Goal: Task Accomplishment & Management: Use online tool/utility

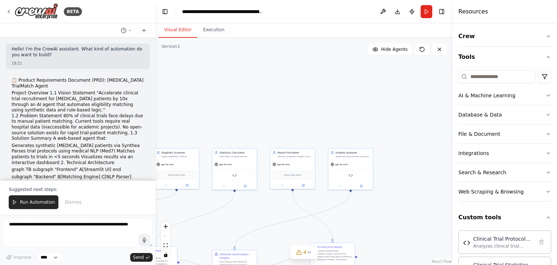
scroll to position [78, 0]
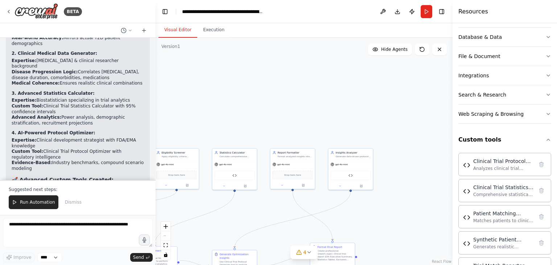
drag, startPoint x: 37, startPoint y: 118, endPoint x: 177, endPoint y: 138, distance: 141.4
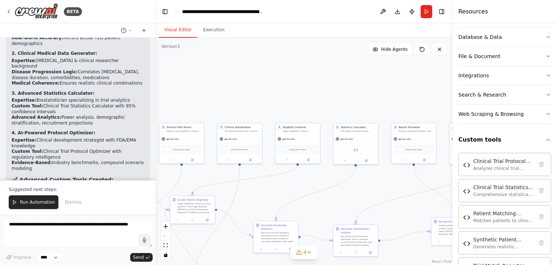
drag, startPoint x: 262, startPoint y: 217, endPoint x: 381, endPoint y: 192, distance: 121.5
click at [381, 192] on div ".deletable-edge-delete-btn { width: 20px; height: 20px; border: 0px solid #ffff…" at bounding box center [304, 151] width 297 height 227
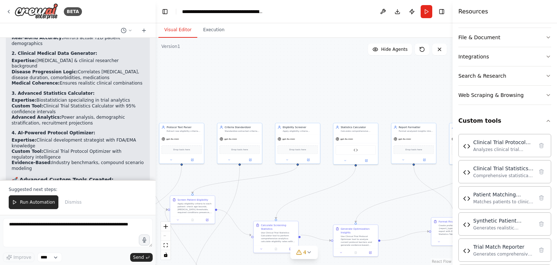
scroll to position [129, 0]
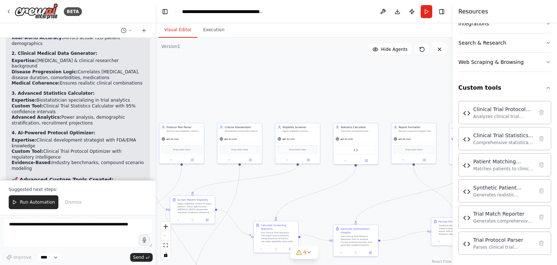
click at [328, 87] on div ".deletable-edge-delete-btn { width: 20px; height: 20px; border: 0px solid #ffff…" at bounding box center [304, 151] width 297 height 227
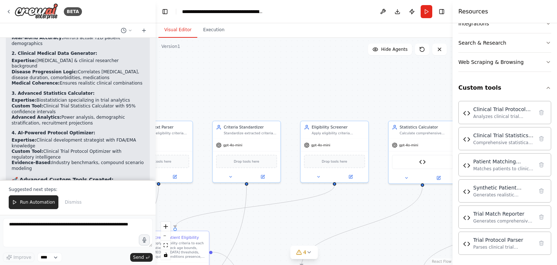
drag, startPoint x: 249, startPoint y: 48, endPoint x: 256, endPoint y: 66, distance: 18.9
click at [252, 58] on div ".deletable-edge-delete-btn { width: 20px; height: 20px; border: 0px solid #ffff…" at bounding box center [304, 151] width 297 height 227
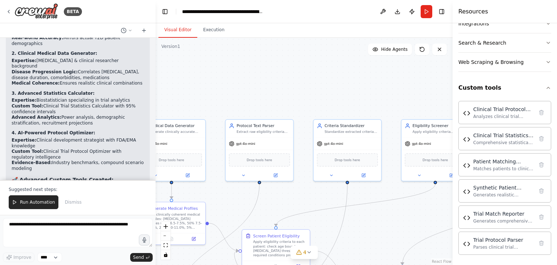
drag, startPoint x: 258, startPoint y: 71, endPoint x: 368, endPoint y: 113, distance: 116.9
click at [360, 59] on div ".deletable-edge-delete-btn { width: 20px; height: 20px; border: 0px solid #ffff…" at bounding box center [304, 151] width 297 height 227
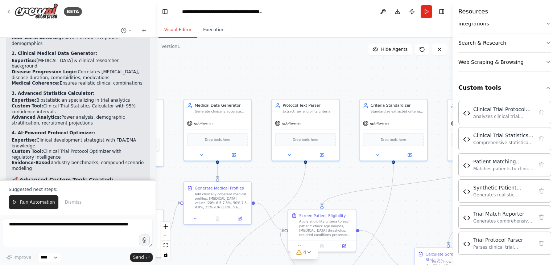
drag, startPoint x: 364, startPoint y: 216, endPoint x: 407, endPoint y: 197, distance: 46.9
click at [407, 197] on div ".deletable-edge-delete-btn { width: 20px; height: 20px; border: 0px solid #ffff…" at bounding box center [304, 151] width 297 height 227
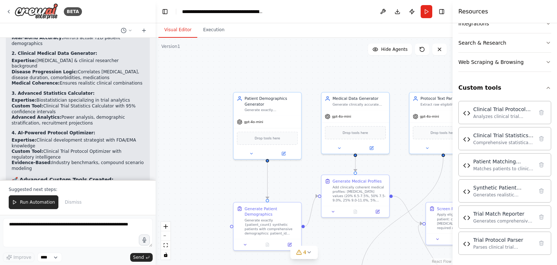
drag, startPoint x: 278, startPoint y: 188, endPoint x: 415, endPoint y: 180, distance: 137.3
click at [415, 180] on div ".deletable-edge-delete-btn { width: 20px; height: 20px; border: 0px solid #ffff…" at bounding box center [304, 151] width 297 height 227
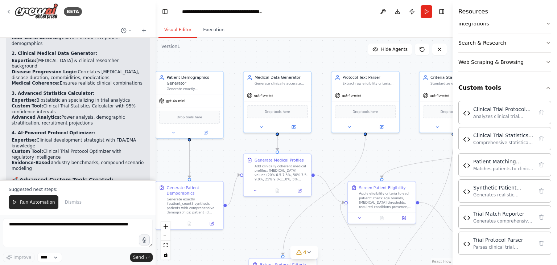
drag, startPoint x: 412, startPoint y: 178, endPoint x: 334, endPoint y: 157, distance: 80.7
click at [334, 157] on div ".deletable-edge-delete-btn { width: 20px; height: 20px; border: 0px solid #ffff…" at bounding box center [304, 151] width 297 height 227
drag, startPoint x: 410, startPoint y: 162, endPoint x: 323, endPoint y: 160, distance: 87.4
click at [323, 160] on div ".deletable-edge-delete-btn { width: 20px; height: 20px; border: 0px solid #ffff…" at bounding box center [304, 151] width 297 height 227
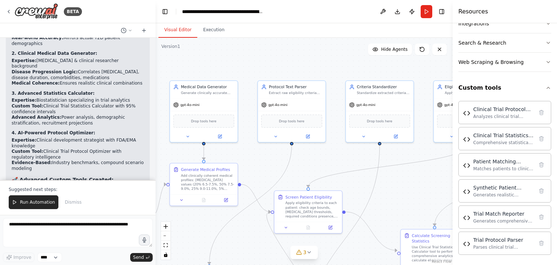
drag, startPoint x: 374, startPoint y: 157, endPoint x: 336, endPoint y: 160, distance: 38.2
click at [336, 160] on div ".deletable-edge-delete-btn { width: 20px; height: 20px; border: 0px solid #ffff…" at bounding box center [304, 151] width 297 height 227
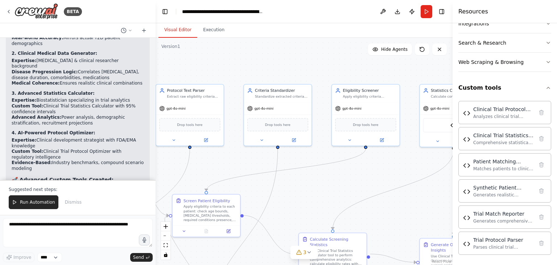
drag, startPoint x: 422, startPoint y: 185, endPoint x: 320, endPoint y: 189, distance: 101.9
click at [320, 189] on div ".deletable-edge-delete-btn { width: 20px; height: 20px; border: 0px solid #ffff…" at bounding box center [304, 151] width 297 height 227
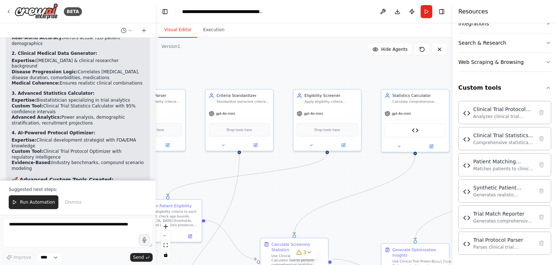
drag, startPoint x: 422, startPoint y: 183, endPoint x: 384, endPoint y: 188, distance: 38.8
click at [384, 188] on div ".deletable-edge-delete-btn { width: 20px; height: 20px; border: 0px solid #ffff…" at bounding box center [304, 151] width 297 height 227
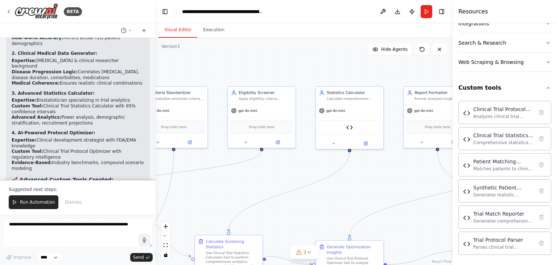
drag, startPoint x: 402, startPoint y: 192, endPoint x: 352, endPoint y: 185, distance: 49.7
click at [336, 189] on div ".deletable-edge-delete-btn { width: 20px; height: 20px; border: 0px solid #ffff…" at bounding box center [304, 151] width 297 height 227
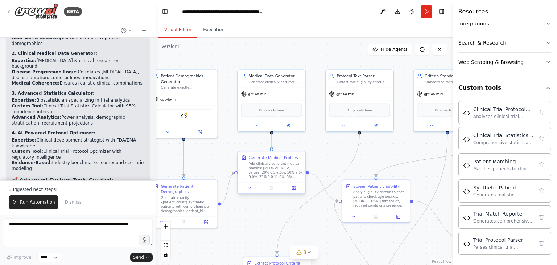
drag, startPoint x: 283, startPoint y: 199, endPoint x: 261, endPoint y: 162, distance: 43.2
click at [555, 182] on div "BETA Hello! I'm the CrewAI assistant. What kind of automation do you want to bu…" at bounding box center [278, 132] width 557 height 265
click at [189, 118] on div "Synthetic Patient Generator" at bounding box center [182, 114] width 61 height 14
click at [173, 134] on div at bounding box center [182, 130] width 67 height 11
click at [167, 128] on icon at bounding box center [166, 130] width 4 height 4
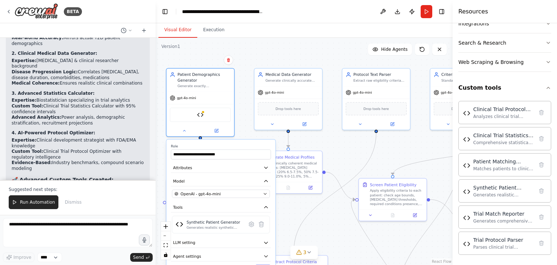
drag, startPoint x: 308, startPoint y: 146, endPoint x: 331, endPoint y: 145, distance: 23.6
click at [331, 145] on div ".deletable-edge-delete-btn { width: 20px; height: 20px; border: 0px solid #ffff…" at bounding box center [304, 151] width 297 height 227
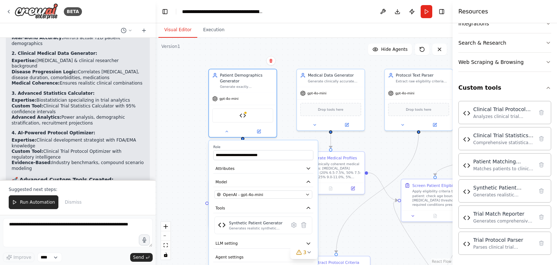
drag, startPoint x: 342, startPoint y: 146, endPoint x: 378, endPoint y: 147, distance: 36.6
click at [378, 147] on div ".deletable-edge-delete-btn { width: 20px; height: 20px; border: 0px solid #ffff…" at bounding box center [304, 151] width 297 height 227
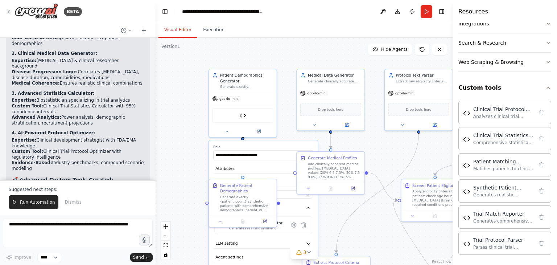
click at [181, 120] on div ".deletable-edge-delete-btn { width: 20px; height: 20px; border: 0px solid #ffff…" at bounding box center [304, 151] width 297 height 227
click at [224, 128] on icon at bounding box center [226, 130] width 4 height 4
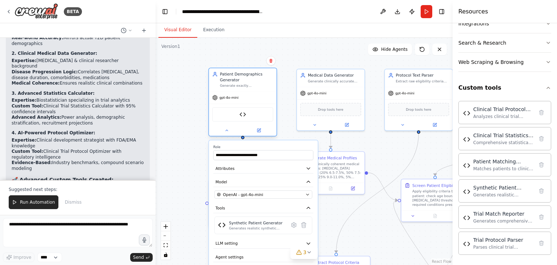
click at [249, 116] on div "Synthetic Patient Generator" at bounding box center [242, 114] width 61 height 14
click at [236, 113] on div "Synthetic Patient Generator" at bounding box center [242, 114] width 61 height 14
click at [231, 127] on button at bounding box center [226, 130] width 31 height 7
click at [243, 117] on img at bounding box center [242, 114] width 7 height 7
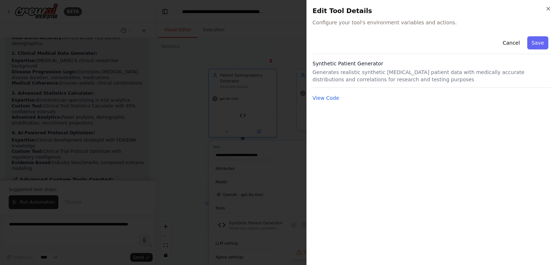
click at [485, 79] on p "Generates realistic synthetic diabetes patient data with medically accurate dis…" at bounding box center [432, 76] width 239 height 15
click at [359, 83] on p "Generates realistic synthetic diabetes patient data with medically accurate dis…" at bounding box center [432, 76] width 239 height 15
click at [214, 52] on div at bounding box center [278, 132] width 557 height 265
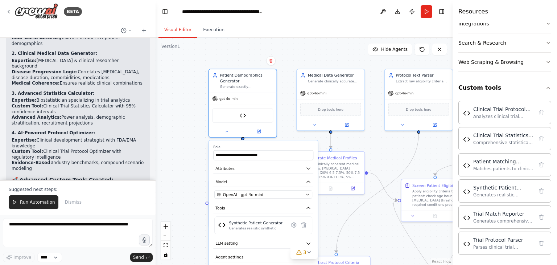
click at [290, 53] on div ".deletable-edge-delete-btn { width: 20px; height: 20px; border: 0px solid #ffff…" at bounding box center [304, 151] width 297 height 227
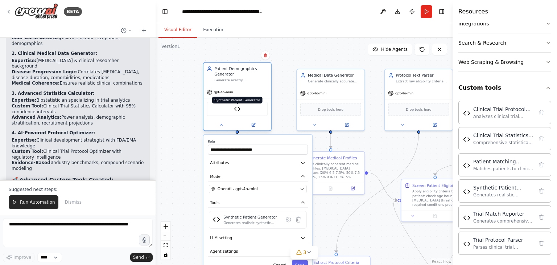
drag, startPoint x: 241, startPoint y: 112, endPoint x: 235, endPoint y: 109, distance: 6.8
click at [235, 109] on img at bounding box center [237, 108] width 7 height 7
click at [225, 126] on button at bounding box center [221, 124] width 31 height 7
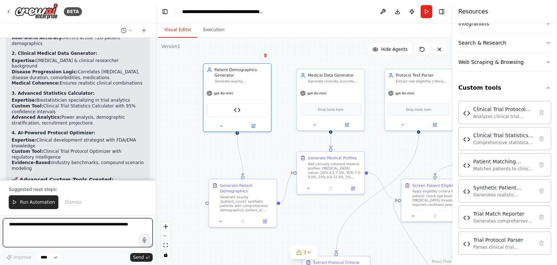
click at [83, 229] on textarea at bounding box center [78, 232] width 150 height 29
type textarea "**********"
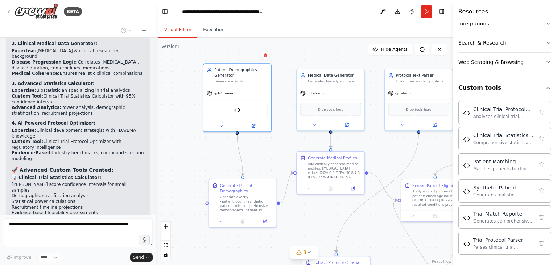
scroll to position [8986, 0]
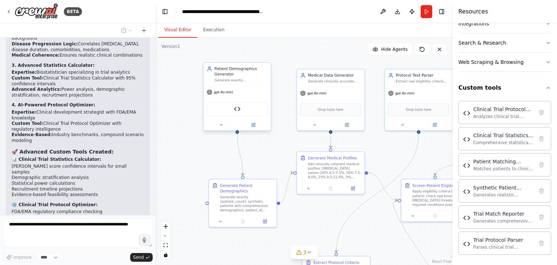
click at [260, 112] on div "Synthetic Patient Generator" at bounding box center [237, 109] width 61 height 14
click at [252, 111] on div "Synthetic Patient Generator" at bounding box center [237, 109] width 61 height 14
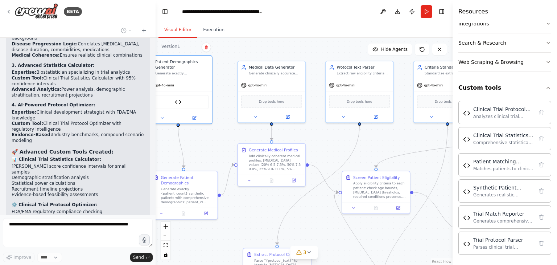
drag, startPoint x: 373, startPoint y: 147, endPoint x: 312, endPoint y: 138, distance: 61.5
click at [312, 138] on div ".deletable-edge-delete-btn { width: 20px; height: 20px; border: 0px solid #ffff…" at bounding box center [304, 151] width 297 height 227
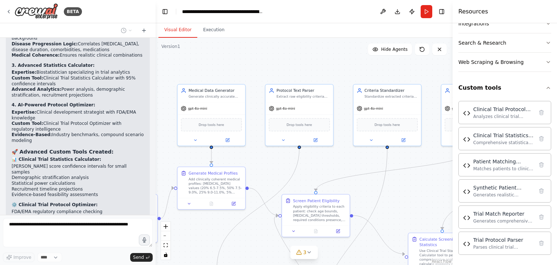
drag, startPoint x: 375, startPoint y: 133, endPoint x: 348, endPoint y: 153, distance: 33.1
click at [313, 156] on div ".deletable-edge-delete-btn { width: 20px; height: 20px; border: 0px solid #ffff…" at bounding box center [304, 151] width 297 height 227
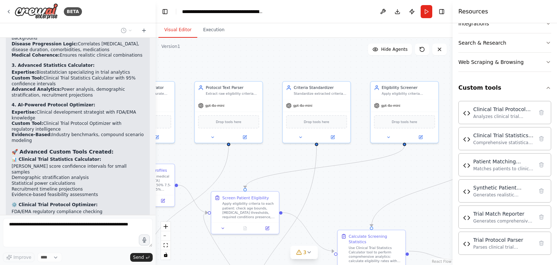
drag, startPoint x: 409, startPoint y: 151, endPoint x: 341, endPoint y: 149, distance: 67.5
click at [341, 149] on div ".deletable-edge-delete-btn { width: 20px; height: 20px; border: 0px solid #ffff…" at bounding box center [304, 151] width 297 height 227
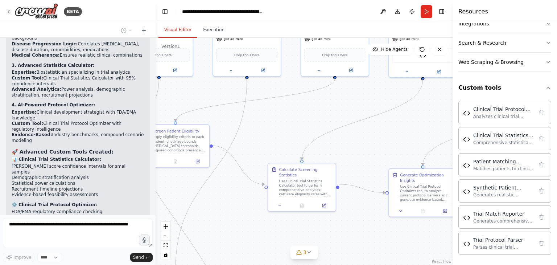
drag, startPoint x: 380, startPoint y: 189, endPoint x: 318, endPoint y: 129, distance: 86.9
click at [309, 117] on div ".deletable-edge-delete-btn { width: 20px; height: 20px; border: 0px solid #ffff…" at bounding box center [304, 151] width 297 height 227
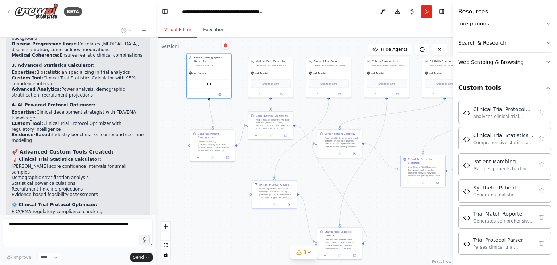
drag, startPoint x: 322, startPoint y: 219, endPoint x: 350, endPoint y: 215, distance: 29.0
click at [406, 226] on div ".deletable-edge-delete-btn { width: 20px; height: 20px; border: 0px solid #ffff…" at bounding box center [304, 151] width 297 height 227
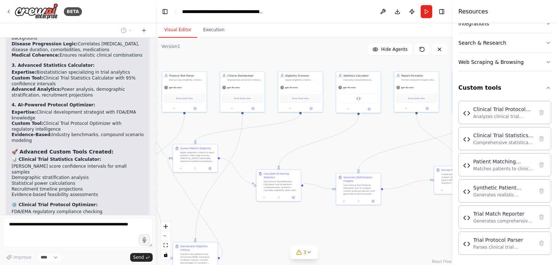
drag, startPoint x: 400, startPoint y: 203, endPoint x: 409, endPoint y: 193, distance: 13.4
click at [268, 214] on div ".deletable-edge-delete-btn { width: 20px; height: 20px; border: 0px solid #ffff…" at bounding box center [304, 151] width 297 height 227
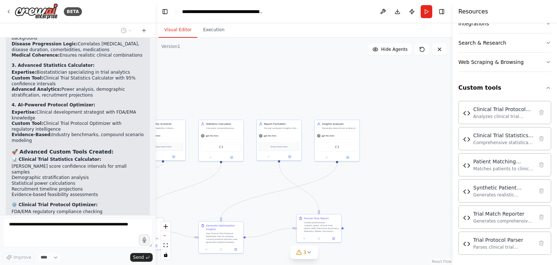
drag, startPoint x: 424, startPoint y: 154, endPoint x: 362, endPoint y: 174, distance: 65.6
click at [287, 202] on div ".deletable-edge-delete-btn { width: 20px; height: 20px; border: 0px solid #ffff…" at bounding box center [304, 151] width 297 height 227
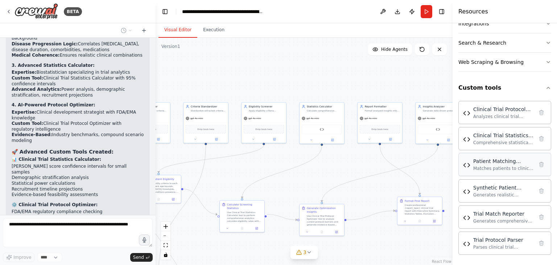
drag, startPoint x: 362, startPoint y: 174, endPoint x: 462, endPoint y: 157, distance: 101.9
click at [462, 157] on div "BETA Hello! I'm the CrewAI assistant. What kind of automation do you want to bu…" at bounding box center [278, 132] width 557 height 265
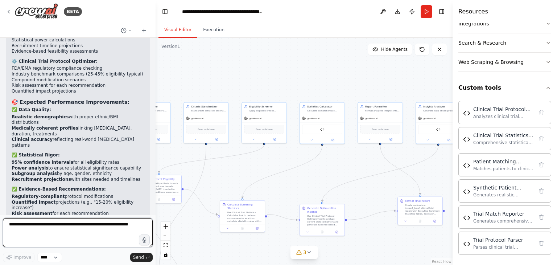
scroll to position [9119, 0]
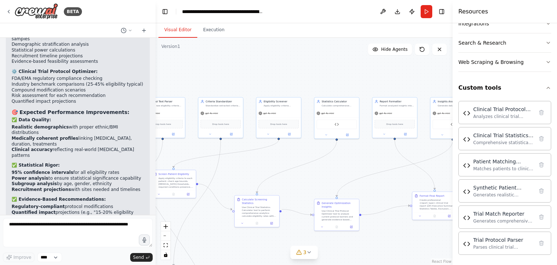
drag, startPoint x: 228, startPoint y: 168, endPoint x: 243, endPoint y: 162, distance: 16.2
click at [243, 162] on div ".deletable-edge-delete-btn { width: 20px; height: 20px; border: 0px solid #ffff…" at bounding box center [304, 151] width 297 height 227
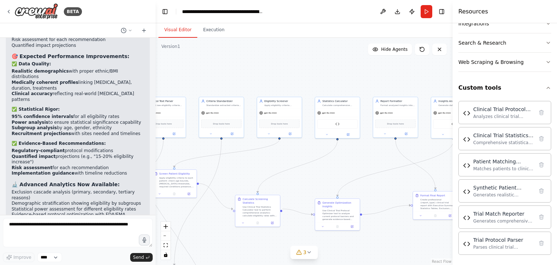
scroll to position [9192, 0]
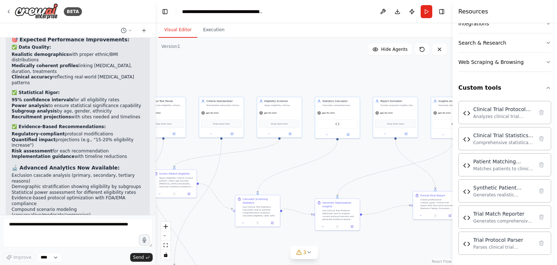
drag, startPoint x: 71, startPoint y: 141, endPoint x: 81, endPoint y: 118, distance: 25.1
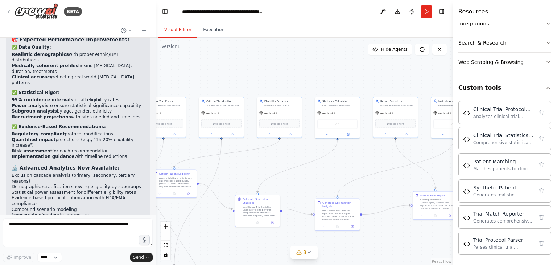
drag, startPoint x: 93, startPoint y: 162, endPoint x: 92, endPoint y: 151, distance: 11.3
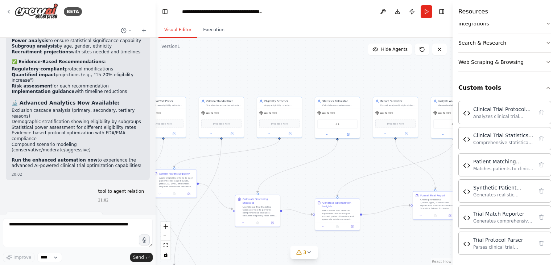
scroll to position [9264, 0]
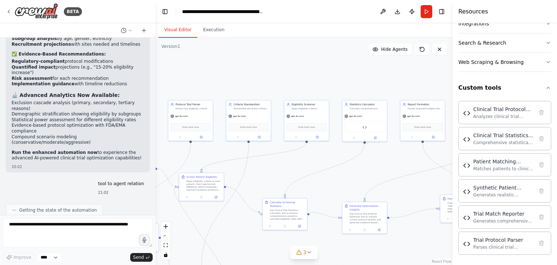
drag, startPoint x: 189, startPoint y: 161, endPoint x: 216, endPoint y: 165, distance: 27.4
click at [216, 165] on div ".deletable-edge-delete-btn { width: 20px; height: 20px; border: 0px solid #ffff…" at bounding box center [304, 151] width 297 height 227
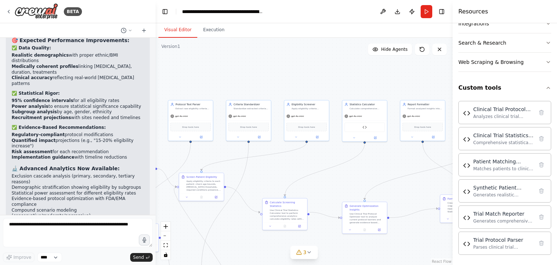
scroll to position [9192, 0]
click at [367, 131] on div "Clinical Trial Statistics Calculator" at bounding box center [364, 126] width 45 height 14
click at [367, 127] on img at bounding box center [365, 126] width 4 height 4
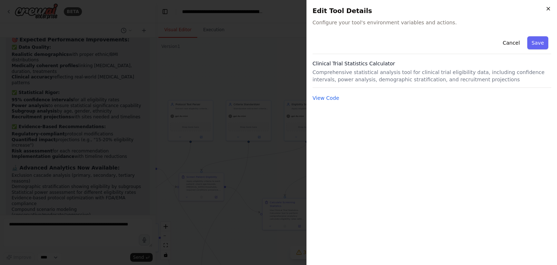
click at [547, 10] on icon "button" at bounding box center [548, 9] width 6 height 6
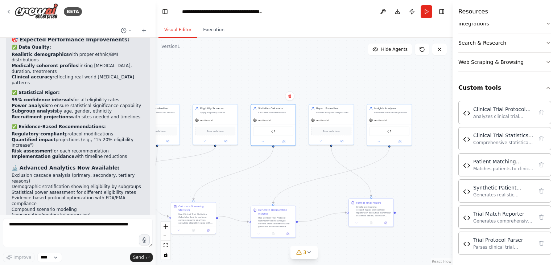
drag, startPoint x: 378, startPoint y: 154, endPoint x: 301, endPoint y: 156, distance: 78.0
click at [301, 156] on div ".deletable-edge-delete-btn { width: 20px; height: 20px; border: 0px solid #ffff…" at bounding box center [304, 151] width 297 height 227
click at [392, 131] on div "Clinical Trial Protocol Optimizer" at bounding box center [389, 130] width 40 height 9
click at [385, 131] on div "Clinical Trial Protocol Optimizer" at bounding box center [389, 130] width 40 height 9
click at [389, 133] on div "Clinical Trial Protocol Optimizer" at bounding box center [389, 130] width 40 height 9
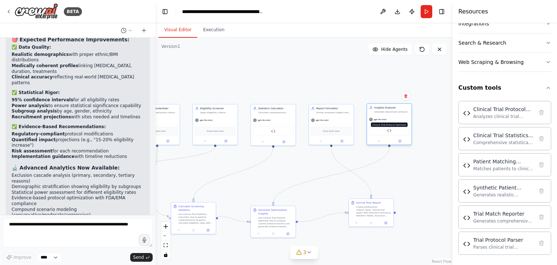
click at [390, 132] on img at bounding box center [389, 130] width 4 height 4
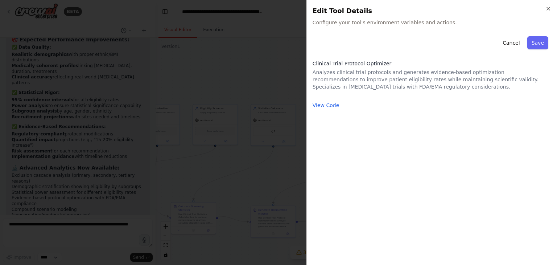
drag, startPoint x: 545, startPoint y: 11, endPoint x: 541, endPoint y: 15, distance: 5.6
click at [546, 11] on icon "button" at bounding box center [548, 9] width 6 height 6
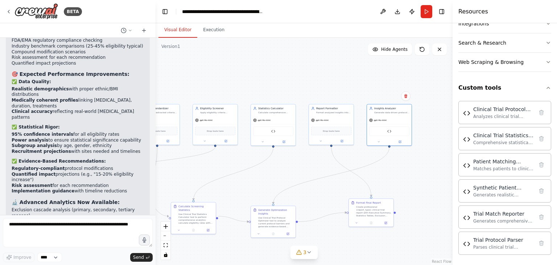
scroll to position [9155, 0]
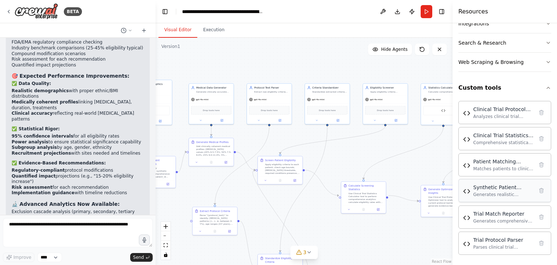
drag, startPoint x: 242, startPoint y: 171, endPoint x: 483, endPoint y: 178, distance: 240.8
click at [361, 158] on div ".deletable-edge-delete-btn { width: 20px; height: 20px; border: 0px solid #ffff…" at bounding box center [304, 151] width 297 height 227
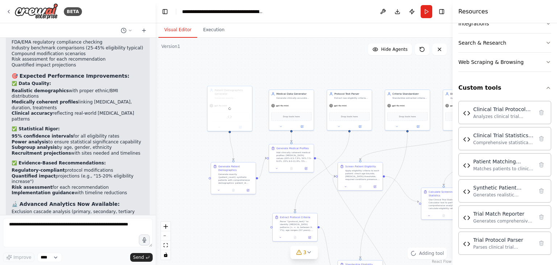
drag, startPoint x: 181, startPoint y: 139, endPoint x: 257, endPoint y: 145, distance: 76.4
click at [257, 145] on div ".deletable-edge-delete-btn { width: 20px; height: 20px; border: 0px solid #ffff…" at bounding box center [304, 151] width 297 height 227
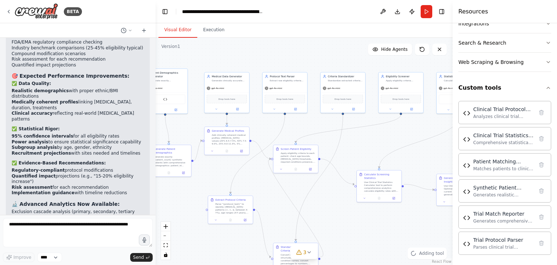
drag, startPoint x: 336, startPoint y: 145, endPoint x: 271, endPoint y: 128, distance: 66.8
click at [271, 128] on div ".deletable-edge-delete-btn { width: 20px; height: 20px; border: 0px solid #ffff…" at bounding box center [304, 151] width 297 height 227
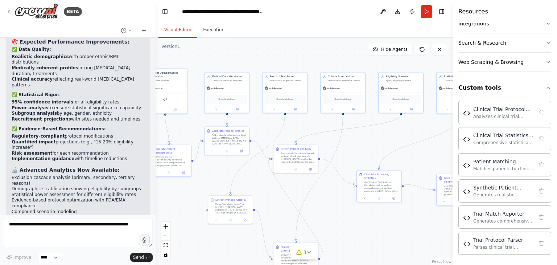
scroll to position [9192, 0]
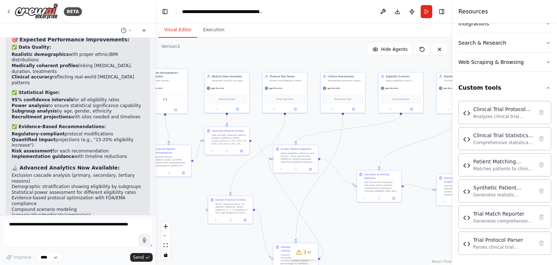
drag, startPoint x: 65, startPoint y: 112, endPoint x: 128, endPoint y: 115, distance: 62.4
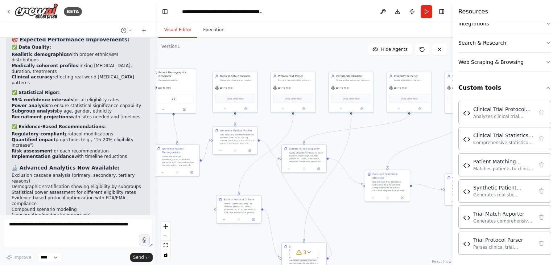
drag, startPoint x: 257, startPoint y: 126, endPoint x: 322, endPoint y: 123, distance: 64.6
click at [266, 125] on div ".deletable-edge-delete-btn { width: 20px; height: 20px; border: 0px solid #ffff…" at bounding box center [304, 151] width 297 height 227
click at [371, 221] on div ".deletable-edge-delete-btn { width: 20px; height: 20px; border: 0px solid #ffff…" at bounding box center [304, 151] width 297 height 227
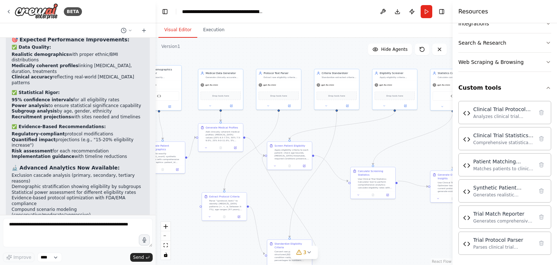
drag, startPoint x: 368, startPoint y: 220, endPoint x: 329, endPoint y: 214, distance: 39.6
click at [334, 216] on div ".deletable-edge-delete-btn { width: 20px; height: 20px; border: 0px solid #ffff…" at bounding box center [304, 151] width 297 height 227
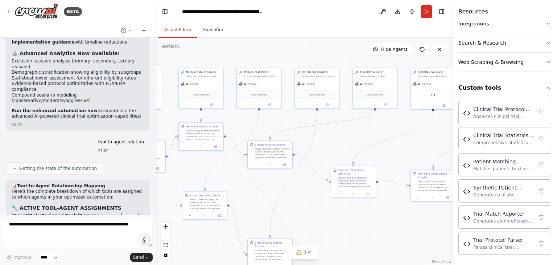
scroll to position [9300, 0]
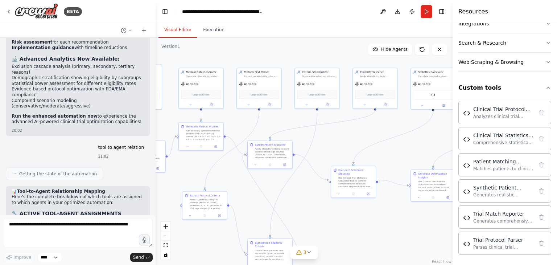
drag, startPoint x: 28, startPoint y: 163, endPoint x: 49, endPoint y: 164, distance: 21.0
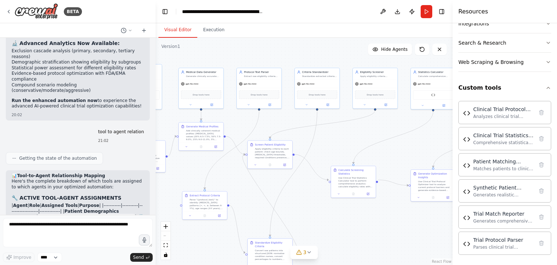
scroll to position [9373, 0]
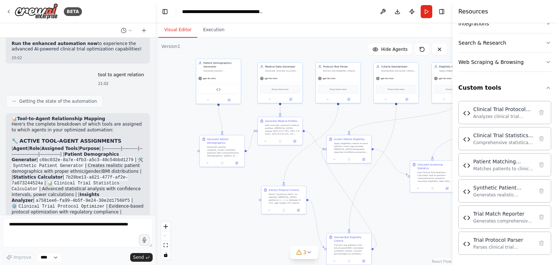
drag, startPoint x: 199, startPoint y: 162, endPoint x: 278, endPoint y: 156, distance: 79.2
click at [278, 156] on div ".deletable-edge-delete-btn { width: 20px; height: 20px; border: 0px solid #ffff…" at bounding box center [304, 151] width 297 height 227
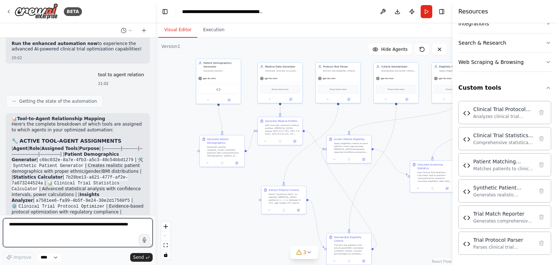
click at [66, 231] on textarea at bounding box center [78, 232] width 150 height 29
click at [116, 227] on textarea at bounding box center [78, 232] width 150 height 29
type textarea "**********"
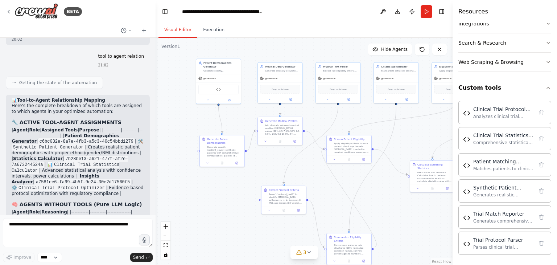
scroll to position [9423, 0]
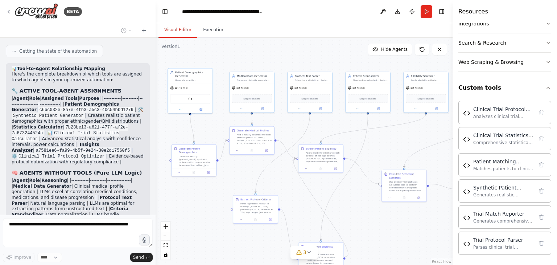
drag, startPoint x: 326, startPoint y: 179, endPoint x: 287, endPoint y: 183, distance: 38.6
click at [287, 183] on div ".deletable-edge-delete-btn { width: 20px; height: 20px; border: 0px solid #ffff…" at bounding box center [304, 151] width 297 height 227
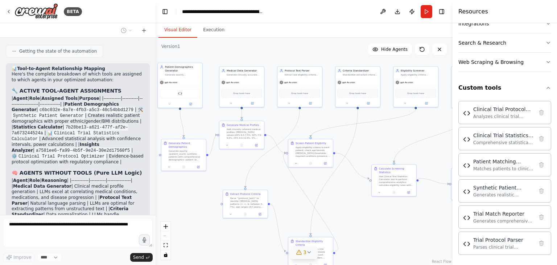
click at [306, 255] on span "3" at bounding box center [304, 251] width 3 height 7
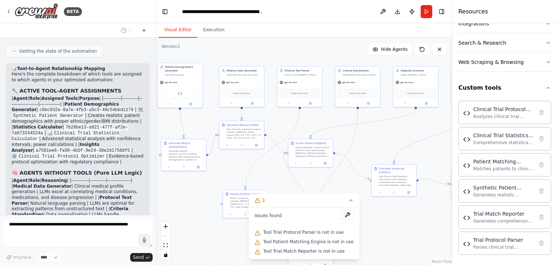
click at [395, 236] on div ".deletable-edge-delete-btn { width: 20px; height: 20px; border: 0px solid #ffff…" at bounding box center [304, 151] width 297 height 227
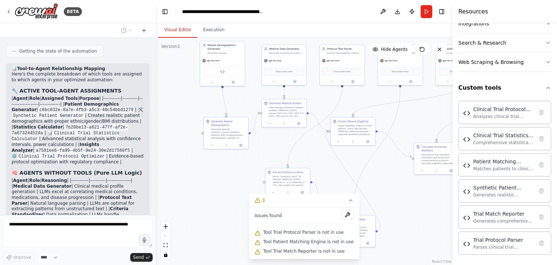
drag, startPoint x: 189, startPoint y: 231, endPoint x: 235, endPoint y: 203, distance: 54.2
click at [235, 204] on div ".deletable-edge-delete-btn { width: 20px; height: 20px; border: 0px solid #ffff…" at bounding box center [304, 151] width 297 height 227
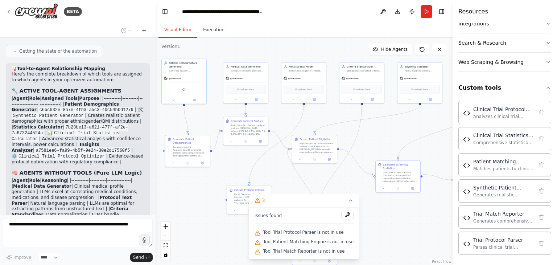
drag, startPoint x: 376, startPoint y: 178, endPoint x: 306, endPoint y: 181, distance: 70.0
click at [325, 185] on div ".deletable-edge-delete-btn { width: 20px; height: 20px; border: 0px solid #ffff…" at bounding box center [304, 151] width 297 height 227
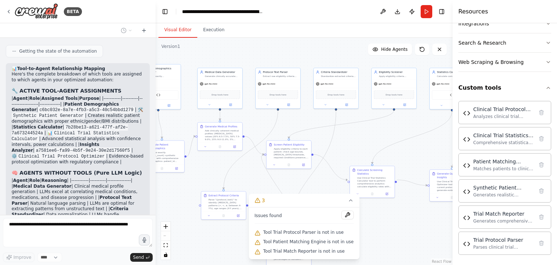
drag, startPoint x: 418, startPoint y: 149, endPoint x: 403, endPoint y: 161, distance: 19.1
click at [403, 161] on div ".deletable-edge-delete-btn { width: 20px; height: 20px; border: 0px solid #ffff…" at bounding box center [304, 151] width 297 height 227
click at [405, 157] on div ".deletable-edge-delete-btn { width: 20px; height: 20px; border: 0px solid #ffff…" at bounding box center [304, 151] width 297 height 227
click at [392, 224] on div ".deletable-edge-delete-btn { width: 20px; height: 20px; border: 0px solid #ffff…" at bounding box center [304, 151] width 297 height 227
click at [348, 199] on icon at bounding box center [351, 200] width 6 height 6
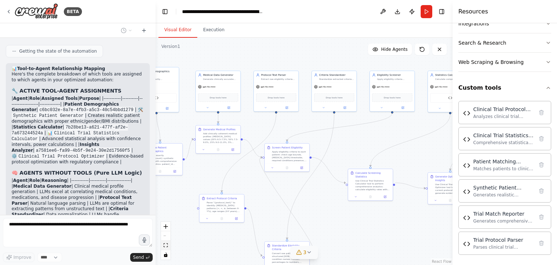
click at [165, 247] on button "fit view" at bounding box center [165, 244] width 9 height 9
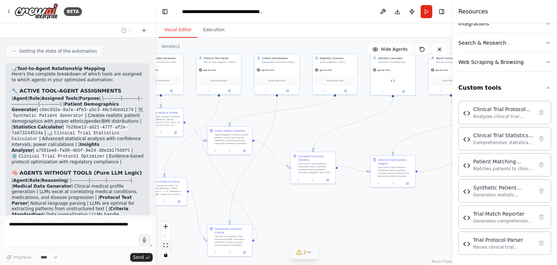
click at [165, 247] on button "fit view" at bounding box center [165, 244] width 9 height 9
click at [166, 247] on button "fit view" at bounding box center [165, 244] width 9 height 9
click at [164, 238] on div "React Flow controls" at bounding box center [165, 241] width 9 height 38
click at [165, 230] on button "zoom in" at bounding box center [165, 226] width 9 height 9
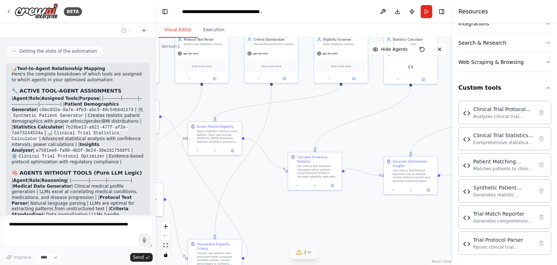
click at [166, 242] on button "fit view" at bounding box center [165, 244] width 9 height 9
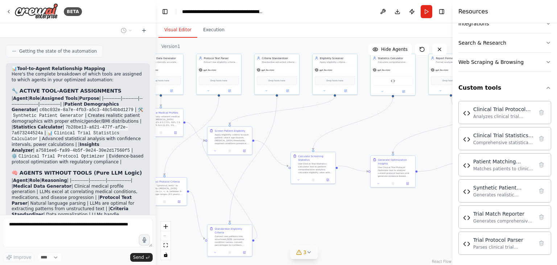
click at [165, 235] on div "React Flow controls" at bounding box center [165, 241] width 9 height 38
click at [165, 227] on icon "zoom in" at bounding box center [166, 226] width 4 height 4
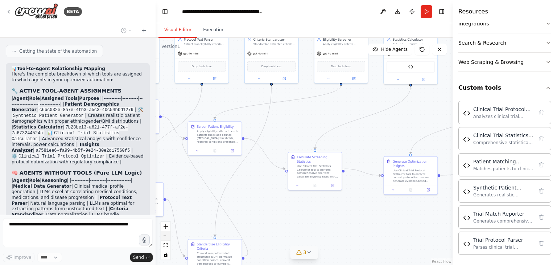
click at [167, 234] on button "zoom out" at bounding box center [165, 235] width 9 height 9
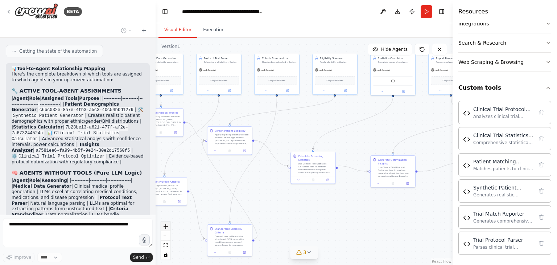
click at [165, 226] on icon "zoom in" at bounding box center [166, 226] width 4 height 4
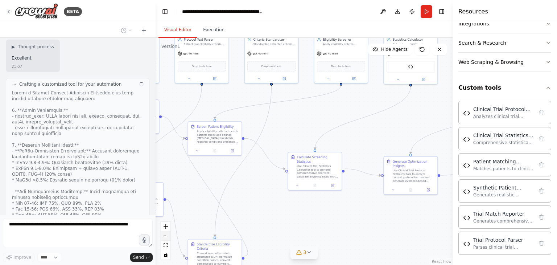
click at [166, 232] on button "zoom out" at bounding box center [165, 235] width 9 height 9
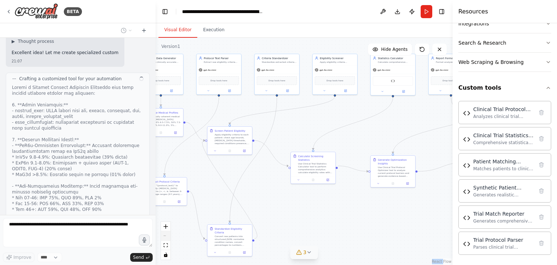
click at [166, 232] on div "React Flow controls" at bounding box center [165, 241] width 9 height 38
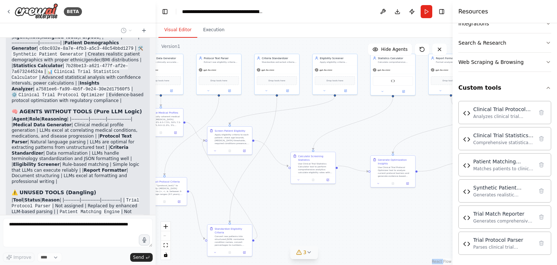
scroll to position [9476, 0]
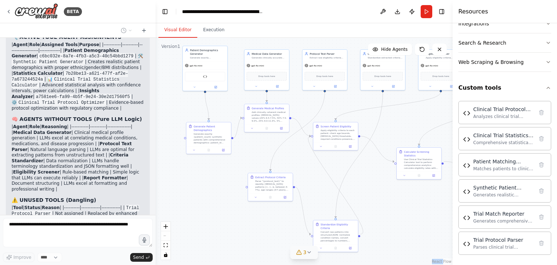
drag, startPoint x: 225, startPoint y: 179, endPoint x: 334, endPoint y: 175, distance: 109.2
click at [334, 175] on div ".deletable-edge-delete-btn { width: 20px; height: 20px; border: 0px solid #ffff…" at bounding box center [304, 151] width 297 height 227
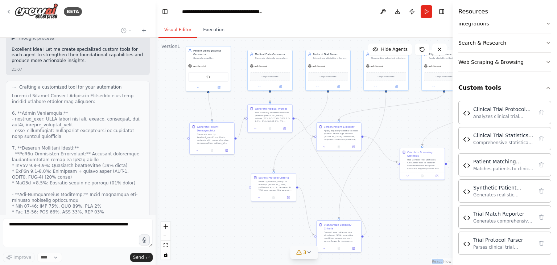
scroll to position [9912, 0]
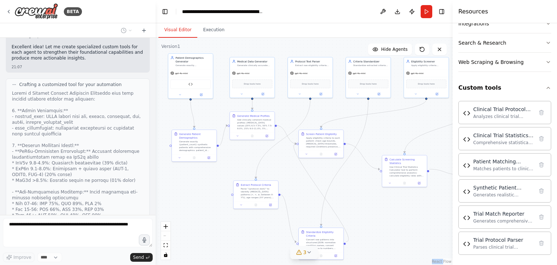
drag, startPoint x: 224, startPoint y: 173, endPoint x: 214, endPoint y: 168, distance: 10.7
click at [204, 181] on div ".deletable-edge-delete-btn { width: 20px; height: 20px; border: 0px solid #ffff…" at bounding box center [304, 151] width 297 height 227
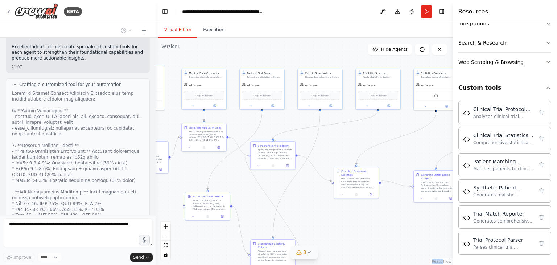
drag, startPoint x: 344, startPoint y: 194, endPoint x: 352, endPoint y: 165, distance: 29.9
click at [317, 202] on div ".deletable-edge-delete-btn { width: 20px; height: 20px; border: 0px solid #ffff…" at bounding box center [304, 151] width 297 height 227
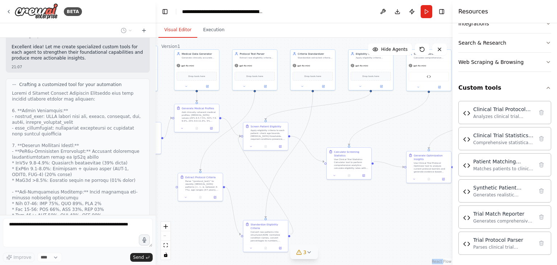
drag, startPoint x: 358, startPoint y: 181, endPoint x: 368, endPoint y: 131, distance: 50.6
click at [349, 134] on div ".deletable-edge-delete-btn { width: 20px; height: 20px; border: 0px solid #ffff…" at bounding box center [304, 151] width 297 height 227
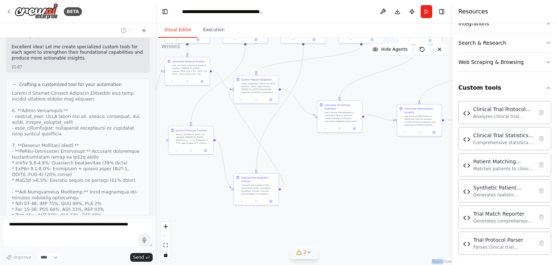
click at [403, 203] on div ".deletable-edge-delete-btn { width: 20px; height: 20px; border: 0px solid #ffff…" at bounding box center [304, 151] width 297 height 227
click at [446, 260] on link "React Flow" at bounding box center [442, 261] width 20 height 4
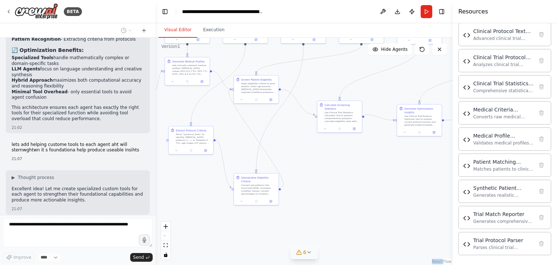
scroll to position [9749, 0]
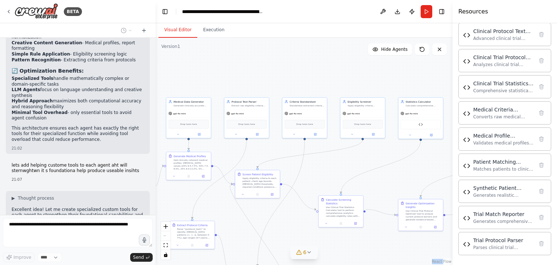
drag, startPoint x: 302, startPoint y: 161, endPoint x: 301, endPoint y: 254, distance: 92.8
click at [303, 256] on div "Version 1 Show Tools Hide Agents .deletable-edge-delete-btn { width: 20px; heig…" at bounding box center [304, 151] width 297 height 227
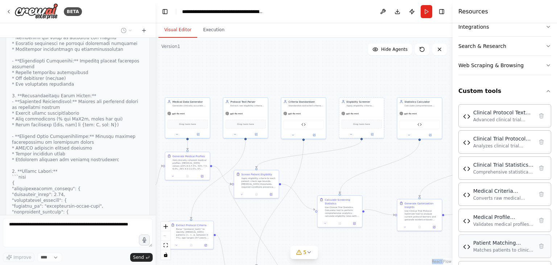
scroll to position [135, 0]
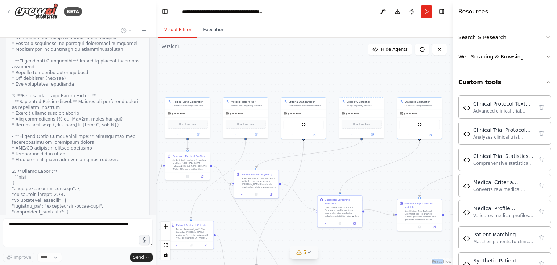
click at [305, 253] on span "5" at bounding box center [304, 251] width 3 height 7
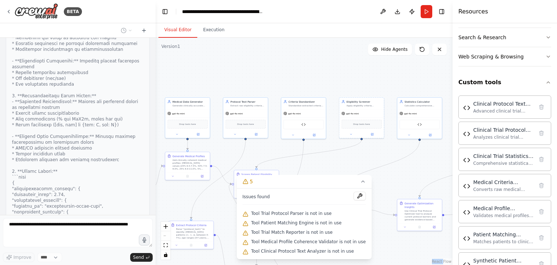
click at [378, 239] on div ".deletable-edge-delete-btn { width: 20px; height: 20px; border: 0px solid #ffff…" at bounding box center [304, 151] width 297 height 227
click at [282, 166] on div ".deletable-edge-delete-btn { width: 20px; height: 20px; border: 0px solid #ffff…" at bounding box center [304, 151] width 297 height 227
click at [360, 182] on icon at bounding box center [363, 181] width 6 height 6
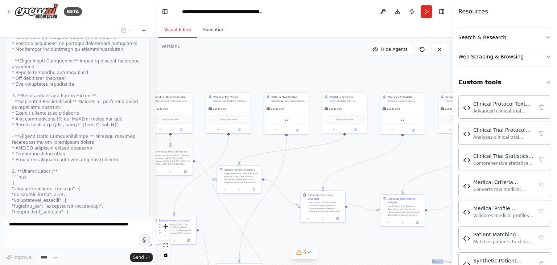
drag, startPoint x: 364, startPoint y: 156, endPoint x: 308, endPoint y: 138, distance: 58.4
click at [308, 138] on div ".deletable-edge-delete-btn { width: 20px; height: 20px; border: 0px solid #ffff…" at bounding box center [304, 151] width 297 height 227
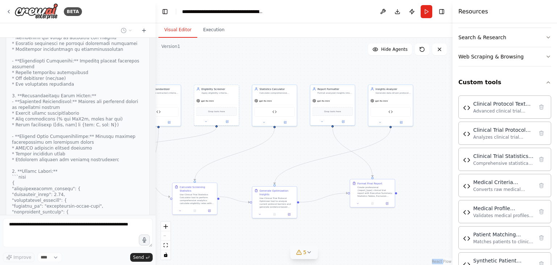
drag, startPoint x: 397, startPoint y: 142, endPoint x: 308, endPoint y: 146, distance: 89.6
click at [308, 146] on div ".deletable-edge-delete-btn { width: 20px; height: 20px; border: 0px solid #ffff…" at bounding box center [304, 151] width 297 height 227
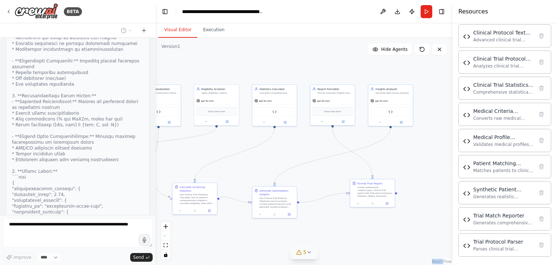
scroll to position [207, 0]
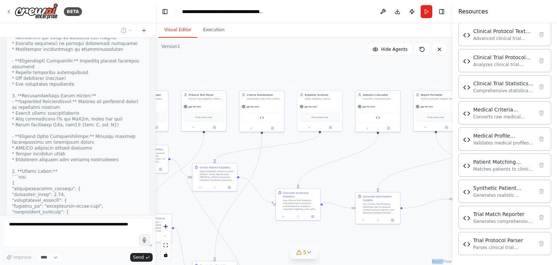
drag, startPoint x: 250, startPoint y: 172, endPoint x: 344, endPoint y: 177, distance: 94.8
click at [344, 177] on div ".deletable-edge-delete-btn { width: 20px; height: 20px; border: 0px solid #ffff…" at bounding box center [304, 151] width 297 height 227
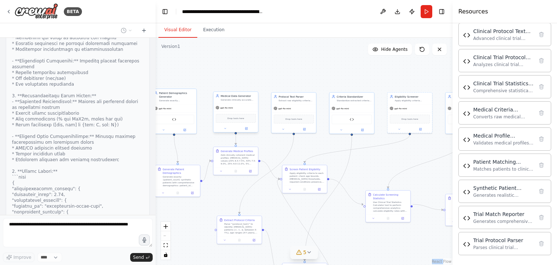
drag, startPoint x: 239, startPoint y: 144, endPoint x: 256, endPoint y: 131, distance: 21.2
click at [328, 146] on div ".deletable-edge-delete-btn { width: 20px; height: 20px; border: 0px solid #ffff…" at bounding box center [304, 151] width 297 height 227
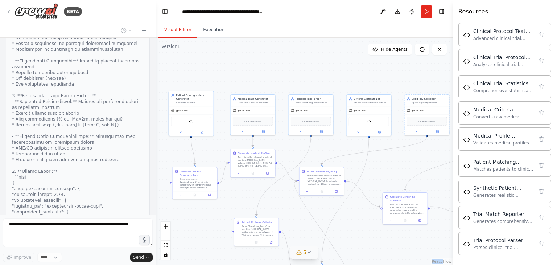
drag, startPoint x: 221, startPoint y: 143, endPoint x: 237, endPoint y: 141, distance: 16.4
click at [241, 143] on div ".deletable-edge-delete-btn { width: 20px; height: 20px; border: 0px solid #ffff…" at bounding box center [304, 151] width 297 height 227
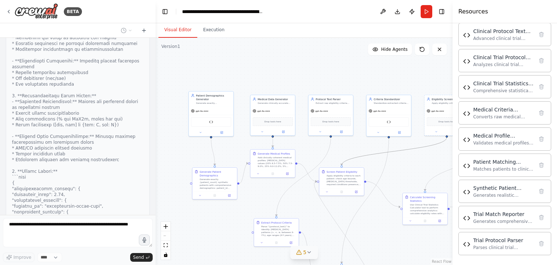
drag, startPoint x: 353, startPoint y: 158, endPoint x: 358, endPoint y: 160, distance: 5.0
click at [332, 144] on div ".deletable-edge-delete-btn { width: 20px; height: 20px; border: 0px solid #ffff…" at bounding box center [304, 151] width 297 height 227
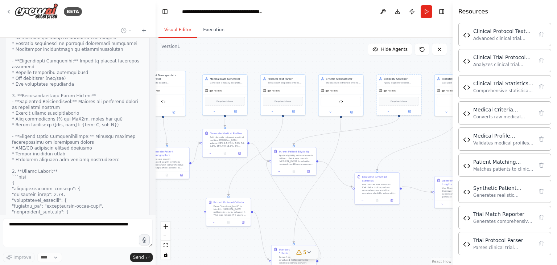
drag, startPoint x: 373, startPoint y: 163, endPoint x: 325, endPoint y: 142, distance: 52.0
click at [325, 142] on div ".deletable-edge-delete-btn { width: 20px; height: 20px; border: 0px solid #ffff…" at bounding box center [304, 151] width 297 height 227
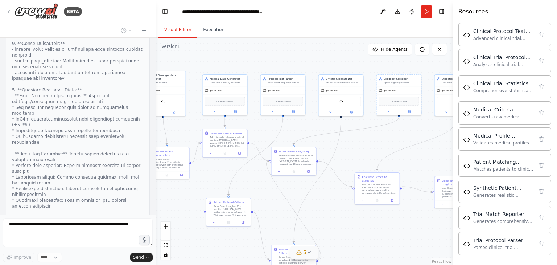
scroll to position [12192, 0]
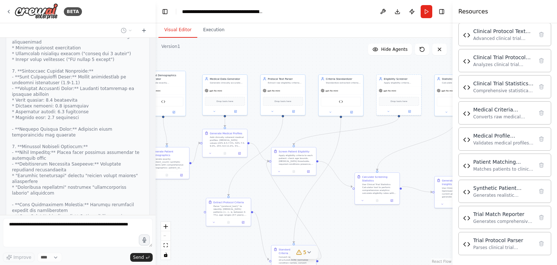
drag, startPoint x: 45, startPoint y: 174, endPoint x: 125, endPoint y: 178, distance: 80.2
click at [125, 178] on div at bounding box center [78, 227] width 132 height 783
click at [70, 188] on div "Crafting a customized tool for your automation" at bounding box center [78, 223] width 144 height 798
drag, startPoint x: 74, startPoint y: 186, endPoint x: 8, endPoint y: 173, distance: 67.3
click at [8, 173] on div "Crafting a customized tool for your automation" at bounding box center [78, 223] width 144 height 798
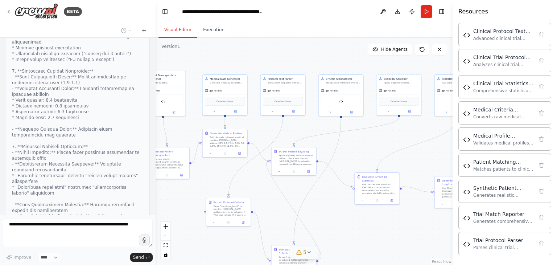
click at [42, 177] on div at bounding box center [78, 227] width 132 height 783
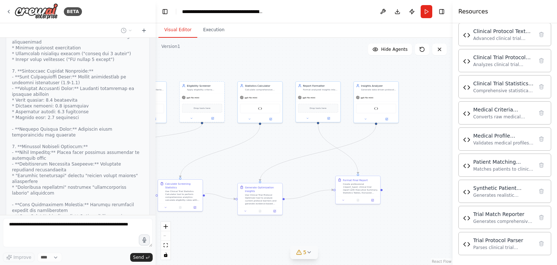
drag, startPoint x: 316, startPoint y: 146, endPoint x: 211, endPoint y: 150, distance: 105.2
click at [211, 150] on div ".deletable-edge-delete-btn { width: 20px; height: 20px; border: 0px solid #ffff…" at bounding box center [304, 151] width 297 height 227
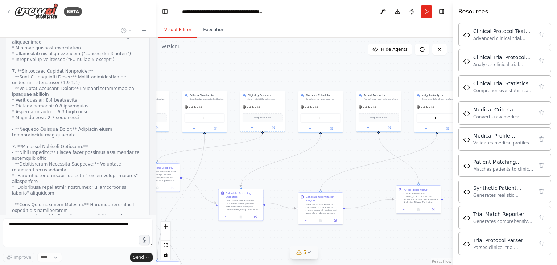
drag, startPoint x: 267, startPoint y: 143, endPoint x: 333, endPoint y: 153, distance: 66.3
click at [333, 153] on div ".deletable-edge-delete-btn { width: 20px; height: 20px; border: 0px solid #ffff…" at bounding box center [304, 151] width 297 height 227
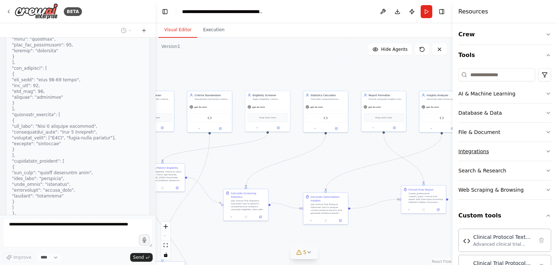
scroll to position [0, 0]
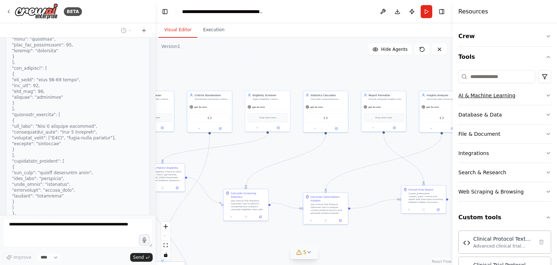
click at [534, 98] on button "AI & Machine Learning" at bounding box center [504, 95] width 93 height 19
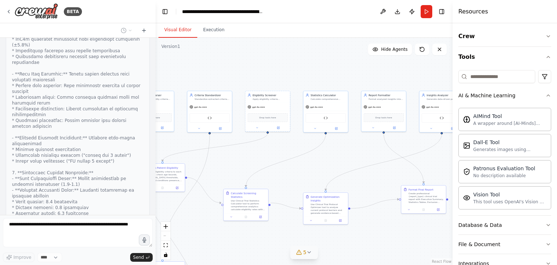
scroll to position [12192, 0]
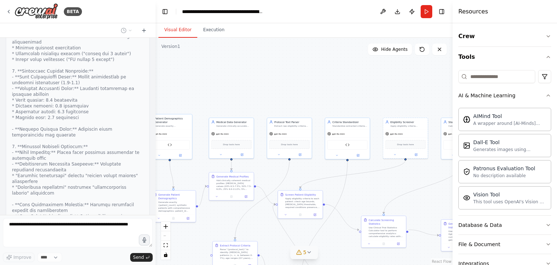
drag, startPoint x: 285, startPoint y: 142, endPoint x: 423, endPoint y: 169, distance: 140.4
click at [423, 169] on div ".deletable-edge-delete-btn { width: 20px; height: 20px; border: 0px solid #ffff…" at bounding box center [304, 151] width 297 height 227
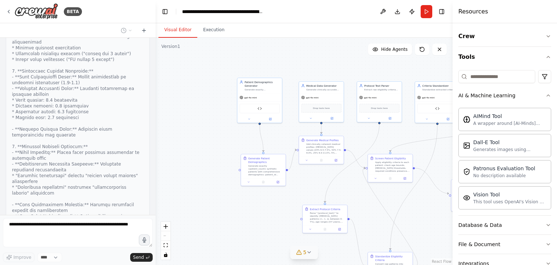
drag, startPoint x: 310, startPoint y: 171, endPoint x: 389, endPoint y: 135, distance: 86.1
click at [389, 135] on div ".deletable-edge-delete-btn { width: 20px; height: 20px; border: 0px solid #ffff…" at bounding box center [304, 151] width 297 height 227
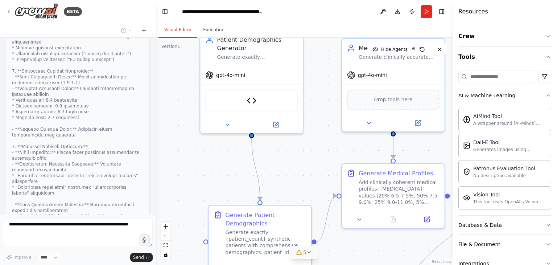
drag, startPoint x: 338, startPoint y: 194, endPoint x: 361, endPoint y: 257, distance: 67.6
click at [361, 257] on div ".deletable-edge-delete-btn { width: 20px; height: 20px; border: 0px solid #ffff…" at bounding box center [304, 151] width 297 height 227
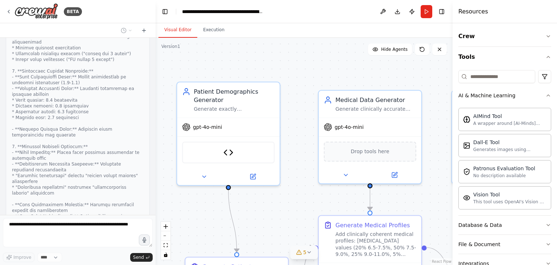
drag, startPoint x: 316, startPoint y: 113, endPoint x: 268, endPoint y: 194, distance: 93.8
click at [273, 206] on div ".deletable-edge-delete-btn { width: 20px; height: 20px; border: 0px solid #ffff…" at bounding box center [304, 151] width 297 height 227
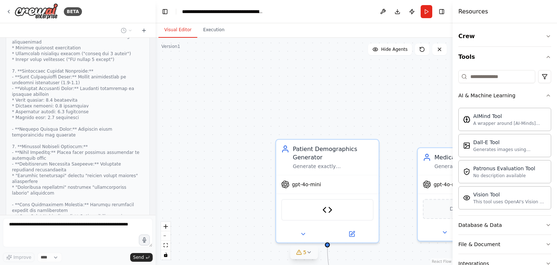
click at [385, 111] on div ".deletable-edge-delete-btn { width: 20px; height: 20px; border: 0px solid #ffff…" at bounding box center [304, 151] width 297 height 227
click at [210, 33] on button "Execution" at bounding box center [213, 29] width 33 height 15
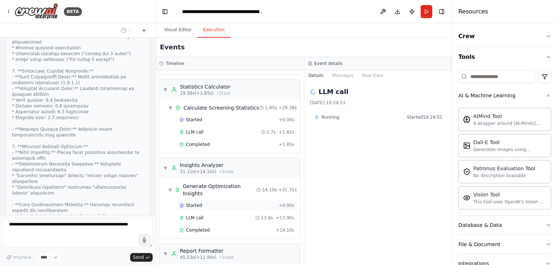
scroll to position [435, 0]
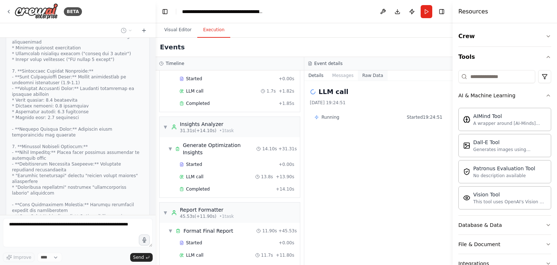
click at [361, 80] on button "Raw Data" at bounding box center [373, 75] width 30 height 10
click at [381, 79] on button "Raw Data" at bounding box center [373, 75] width 30 height 10
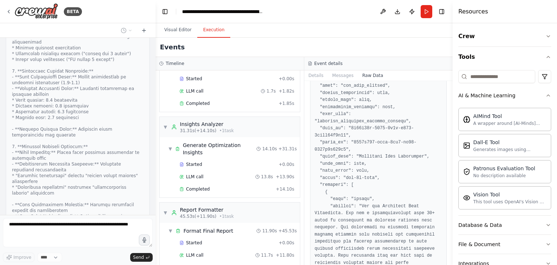
scroll to position [36, 0]
click at [178, 29] on button "Visual Editor" at bounding box center [177, 29] width 39 height 15
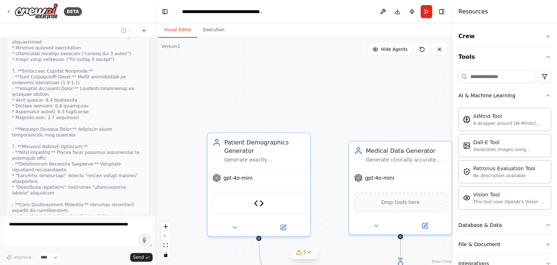
drag, startPoint x: 362, startPoint y: 111, endPoint x: 226, endPoint y: 100, distance: 136.4
click at [226, 100] on div ".deletable-edge-delete-btn { width: 20px; height: 20px; border: 0px solid #ffff…" at bounding box center [304, 151] width 297 height 227
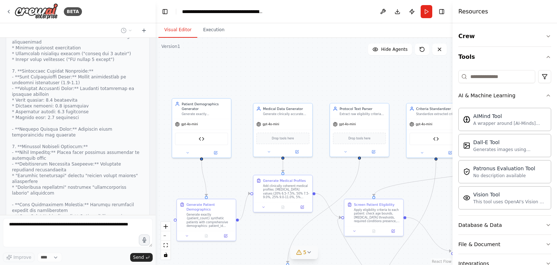
drag, startPoint x: 368, startPoint y: 175, endPoint x: 273, endPoint y: 121, distance: 110.1
click at [273, 121] on div ".deletable-edge-delete-btn { width: 20px; height: 20px; border: 0px solid #ffff…" at bounding box center [304, 151] width 297 height 227
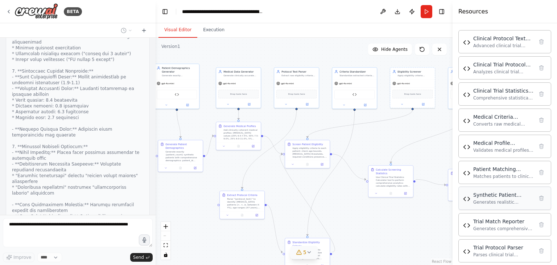
scroll to position [317, 0]
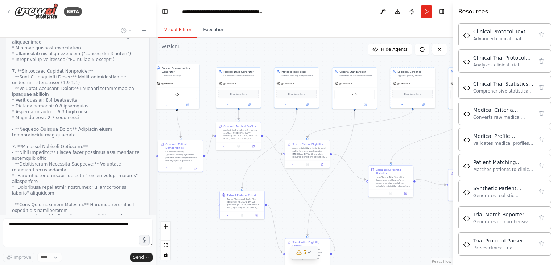
click at [298, 253] on icon at bounding box center [299, 252] width 6 height 6
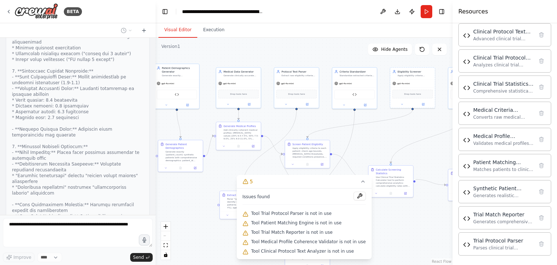
click at [394, 232] on div ".deletable-edge-delete-btn { width: 20px; height: 20px; border: 0px solid #ffff…" at bounding box center [304, 151] width 297 height 227
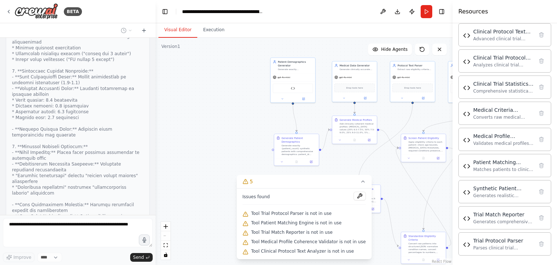
drag, startPoint x: 194, startPoint y: 117, endPoint x: 353, endPoint y: 107, distance: 159.8
click at [353, 107] on div ".deletable-edge-delete-btn { width: 20px; height: 20px; border: 0px solid #ffff…" at bounding box center [304, 151] width 297 height 227
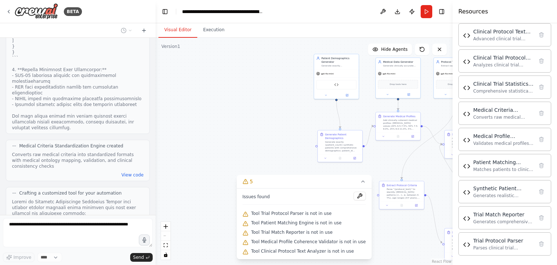
scroll to position [11648, 0]
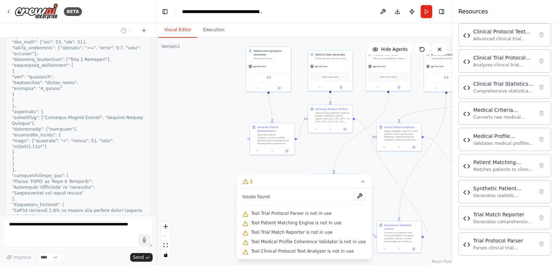
drag, startPoint x: 254, startPoint y: 109, endPoint x: 235, endPoint y: 111, distance: 18.9
click at [185, 102] on div ".deletable-edge-delete-btn { width: 20px; height: 20px; border: 0px solid #ffff…" at bounding box center [304, 151] width 297 height 227
click at [360, 183] on icon at bounding box center [363, 181] width 6 height 6
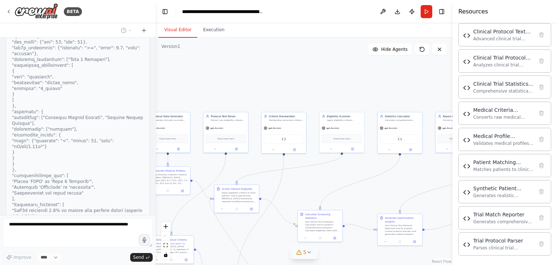
click at [98, 228] on div "BETA Hello! I'm the CrewAI assistant. What kind of automation do you want to bu…" at bounding box center [278, 132] width 557 height 265
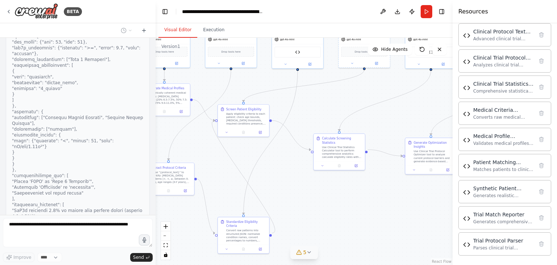
drag, startPoint x: 351, startPoint y: 189, endPoint x: 311, endPoint y: 228, distance: 55.9
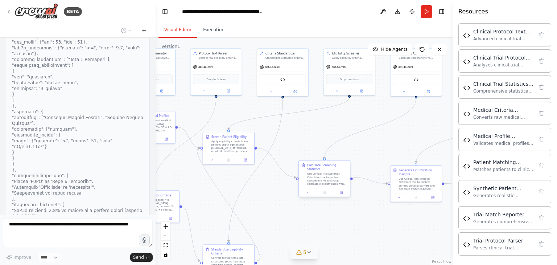
drag, startPoint x: 309, startPoint y: 222, endPoint x: 322, endPoint y: 176, distance: 47.9
click at [300, 248] on div "Version 1 Show Tools Hide Agents .deletable-edge-delete-btn { width: 20px; heig…" at bounding box center [304, 151] width 297 height 227
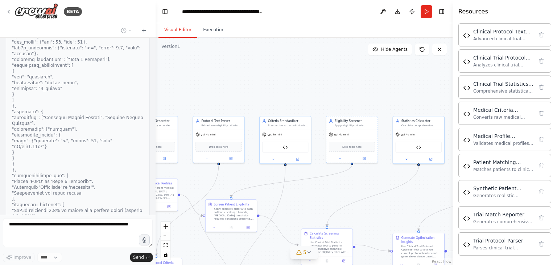
drag, startPoint x: 370, startPoint y: 124, endPoint x: 372, endPoint y: 192, distance: 68.2
click at [373, 192] on div ".deletable-edge-delete-btn { width: 20px; height: 20px; border: 0px solid #ffff…" at bounding box center [304, 151] width 297 height 227
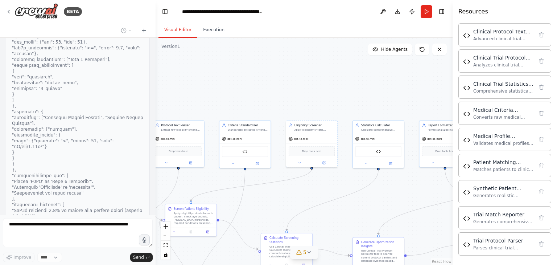
drag, startPoint x: 368, startPoint y: 177, endPoint x: 332, endPoint y: 179, distance: 36.6
click at [320, 181] on div ".deletable-edge-delete-btn { width: 20px; height: 20px; border: 0px solid #ffff…" at bounding box center [304, 151] width 297 height 227
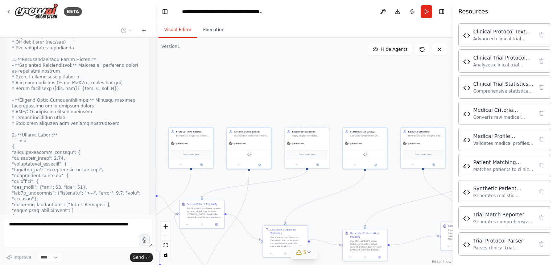
scroll to position [11358, 0]
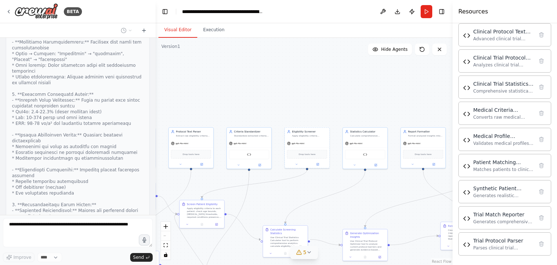
click at [172, 45] on div "Version 1" at bounding box center [170, 47] width 19 height 6
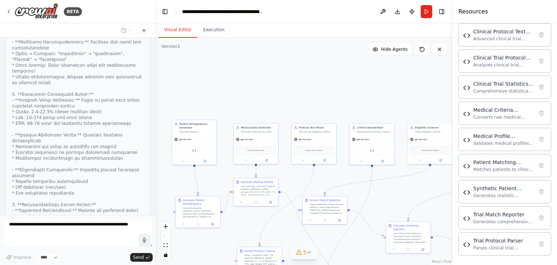
drag, startPoint x: 184, startPoint y: 50, endPoint x: 306, endPoint y: 45, distance: 122.3
click at [306, 45] on div ".deletable-edge-delete-btn { width: 20px; height: 20px; border: 0px solid #ffff…" at bounding box center [304, 151] width 297 height 227
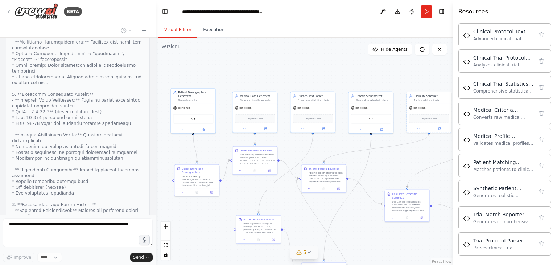
drag, startPoint x: 298, startPoint y: 37, endPoint x: 299, endPoint y: 12, distance: 24.7
click at [299, 10] on main "**********" at bounding box center [304, 132] width 297 height 265
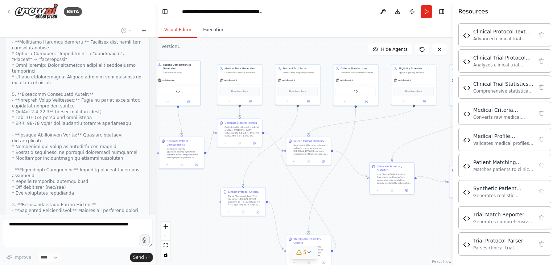
drag, startPoint x: 403, startPoint y: 218, endPoint x: 380, endPoint y: 134, distance: 87.6
click at [386, 218] on div ".deletable-edge-delete-btn { width: 20px; height: 20px; border: 0px solid #ffff…" at bounding box center [304, 151] width 297 height 227
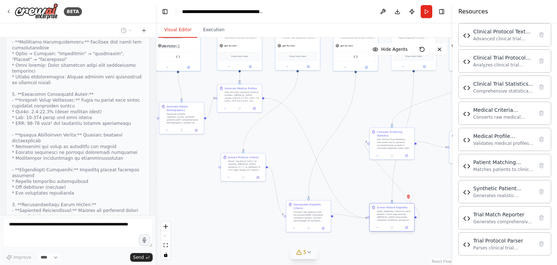
drag, startPoint x: 297, startPoint y: 152, endPoint x: 372, endPoint y: 217, distance: 99.2
click at [381, 218] on div "Apply eligibility criteria to each patient: check age bounds, HbA1c thresholds,…" at bounding box center [394, 216] width 35 height 12
click at [144, 180] on div "BETA Hello! I'm the CrewAI assistant. What kind of automation do you want to bu…" at bounding box center [278, 132] width 557 height 265
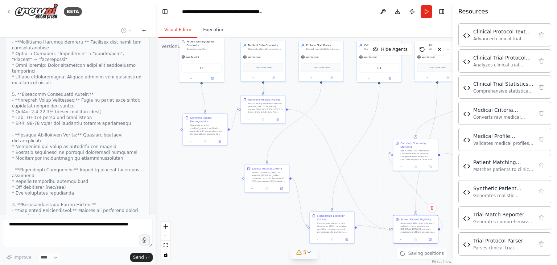
drag, startPoint x: 187, startPoint y: 179, endPoint x: 295, endPoint y: 200, distance: 109.7
click at [295, 207] on div ".deletable-edge-delete-btn { width: 20px; height: 20px; border: 0px solid #ffff…" at bounding box center [304, 151] width 297 height 227
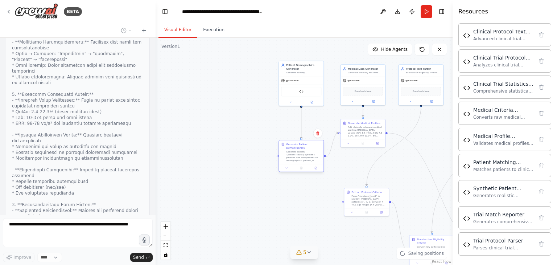
drag, startPoint x: 272, startPoint y: 175, endPoint x: 236, endPoint y: 182, distance: 36.3
click at [286, 162] on div "Generate exactly {patient_count} synthetic patients with comprehensive demograp…" at bounding box center [303, 156] width 35 height 12
drag, startPoint x: 340, startPoint y: 148, endPoint x: 347, endPoint y: 184, distance: 37.2
click at [332, 165] on div "Add clinically coherent medical profiles: HbA1c values (20% 6.5-7.5%, 50% 7.5-9…" at bounding box center [339, 164] width 35 height 12
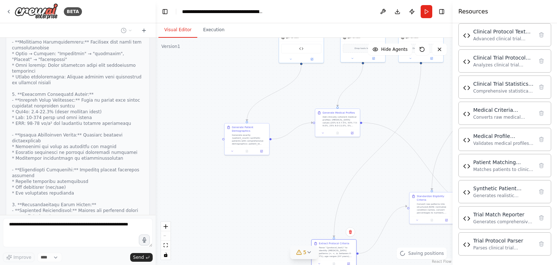
drag, startPoint x: 334, startPoint y: 229, endPoint x: 334, endPoint y: 236, distance: 6.9
click at [319, 255] on div "Parse "{protocol_text}" to identify: HbA1c patterns (>, <, ≥, between X-Y%), ag…" at bounding box center [336, 252] width 35 height 12
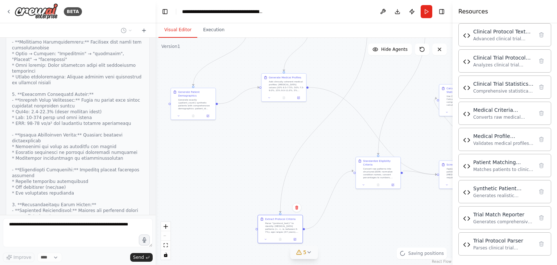
drag, startPoint x: 317, startPoint y: 186, endPoint x: 262, endPoint y: 161, distance: 60.5
click at [262, 161] on div ".deletable-edge-delete-btn { width: 20px; height: 20px; border: 0px solid #ffff…" at bounding box center [304, 151] width 297 height 227
drag, startPoint x: 369, startPoint y: 162, endPoint x: 340, endPoint y: 203, distance: 49.9
click at [339, 212] on div "Convert raw patterns into structured JSON: normalize condition names, convert p…" at bounding box center [350, 218] width 35 height 12
drag, startPoint x: 340, startPoint y: 203, endPoint x: 335, endPoint y: 190, distance: 13.7
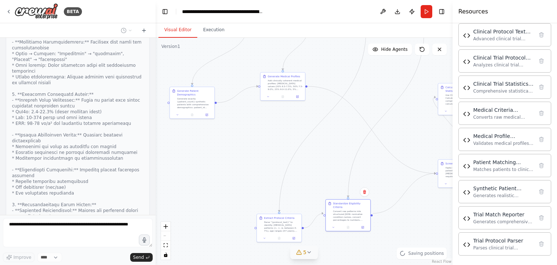
click at [340, 202] on div "Standardize Eligibility Criteria" at bounding box center [350, 205] width 35 height 7
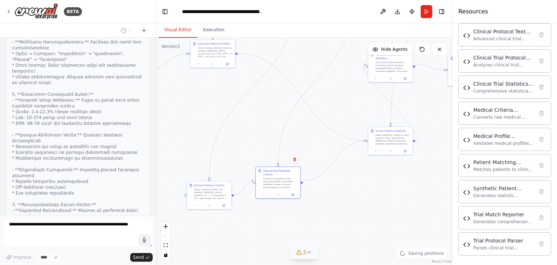
drag, startPoint x: 326, startPoint y: 174, endPoint x: 254, endPoint y: 140, distance: 80.1
click at [255, 141] on div ".deletable-edge-delete-btn { width: 20px; height: 20px; border: 0px solid #ffff…" at bounding box center [304, 151] width 297 height 227
drag, startPoint x: 388, startPoint y: 145, endPoint x: 331, endPoint y: 117, distance: 63.6
click at [331, 117] on div at bounding box center [331, 121] width 45 height 8
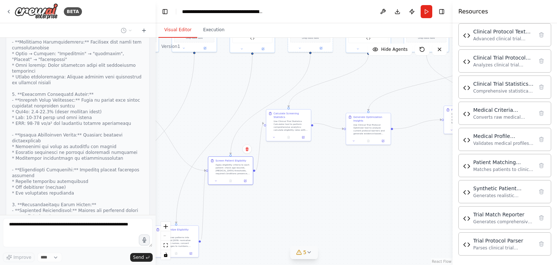
drag, startPoint x: 394, startPoint y: 147, endPoint x: 280, endPoint y: 165, distance: 115.3
click at [299, 195] on div ".deletable-edge-delete-btn { width: 20px; height: 20px; border: 0px solid #ffff…" at bounding box center [304, 151] width 297 height 227
drag, startPoint x: 284, startPoint y: 126, endPoint x: 313, endPoint y: 158, distance: 43.1
click at [301, 158] on div "Use Clinical Trial Statistics Calculator tool to perform comprehensive analytic…" at bounding box center [303, 157] width 35 height 12
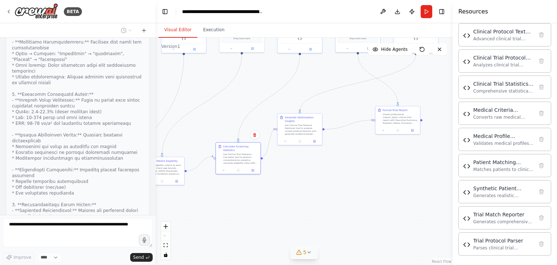
drag, startPoint x: 335, startPoint y: 169, endPoint x: 324, endPoint y: 158, distance: 15.4
click at [308, 168] on div ".deletable-edge-delete-btn { width: 20px; height: 20px; border: 0px solid #ffff…" at bounding box center [304, 151] width 297 height 227
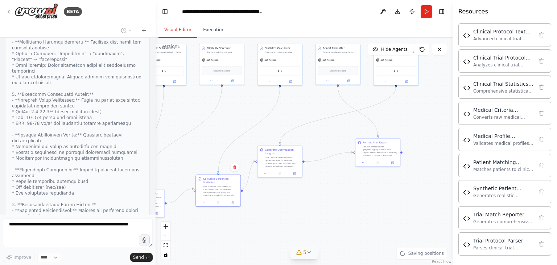
drag, startPoint x: 353, startPoint y: 157, endPoint x: 316, endPoint y: 187, distance: 47.9
click at [344, 188] on div ".deletable-edge-delete-btn { width: 20px; height: 20px; border: 0px solid #ffff…" at bounding box center [304, 151] width 297 height 227
drag, startPoint x: 295, startPoint y: 184, endPoint x: 302, endPoint y: 193, distance: 11.1
click at [300, 198] on div "Generate Optimization Insights Use Clinical Trial Protocol Optimizer tool to an…" at bounding box center [290, 186] width 45 height 24
drag, startPoint x: 384, startPoint y: 151, endPoint x: 373, endPoint y: 214, distance: 63.3
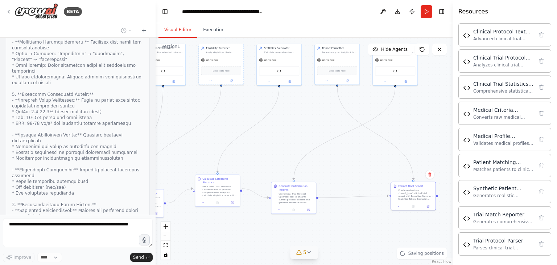
click at [418, 194] on div "Create professional {report_type} clinical trial report with Executive Summary,…" at bounding box center [415, 195] width 35 height 12
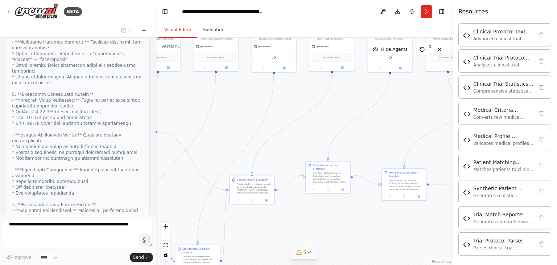
drag, startPoint x: 334, startPoint y: 231, endPoint x: 295, endPoint y: 219, distance: 40.7
click at [445, 216] on div ".deletable-edge-delete-btn { width: 20px; height: 20px; border: 0px solid #ffff…" at bounding box center [304, 151] width 297 height 227
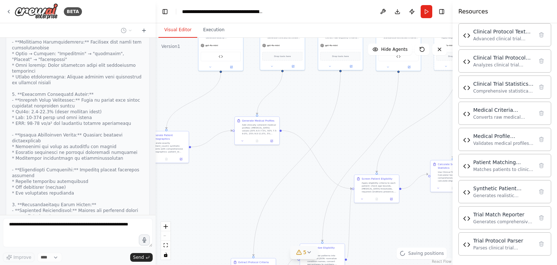
drag, startPoint x: 238, startPoint y: 212, endPoint x: 209, endPoint y: 181, distance: 42.6
click at [358, 214] on div ".deletable-edge-delete-btn { width: 20px; height: 20px; border: 0px solid #ffff…" at bounding box center [304, 151] width 297 height 227
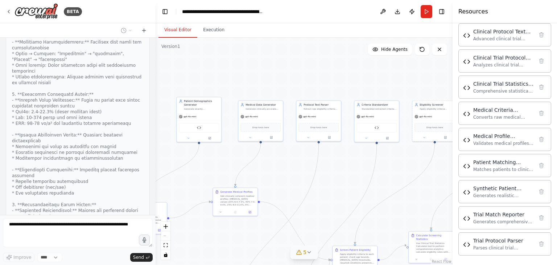
drag, startPoint x: 192, startPoint y: 243, endPoint x: 193, endPoint y: 236, distance: 6.3
click at [191, 241] on div ".deletable-edge-delete-btn { width: 20px; height: 20px; border: 0px solid #ffff…" at bounding box center [304, 151] width 297 height 227
drag, startPoint x: 223, startPoint y: 203, endPoint x: 223, endPoint y: 215, distance: 12.0
click at [223, 215] on div "Add clinically coherent medical profiles: HbA1c values (20% 6.5-7.5%, 50% 7.5-9…" at bounding box center [237, 213] width 35 height 12
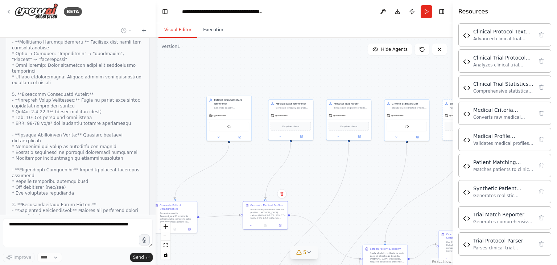
drag, startPoint x: 297, startPoint y: 170, endPoint x: 322, endPoint y: 169, distance: 25.1
click at [339, 167] on div ".deletable-edge-delete-btn { width: 20px; height: 20px; border: 0px solid #ffff…" at bounding box center [304, 151] width 297 height 227
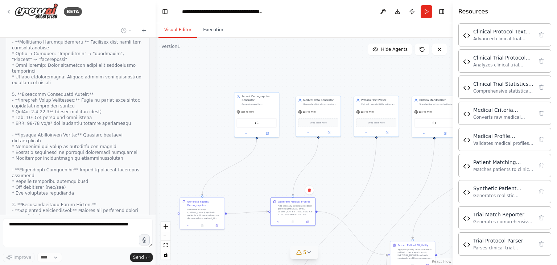
click at [265, 158] on div ".deletable-edge-delete-btn { width: 20px; height: 20px; border: 0px solid #ffff…" at bounding box center [304, 151] width 297 height 227
click at [190, 141] on div ".deletable-edge-delete-btn { width: 20px; height: 20px; border: 0px solid #ffff…" at bounding box center [304, 151] width 297 height 227
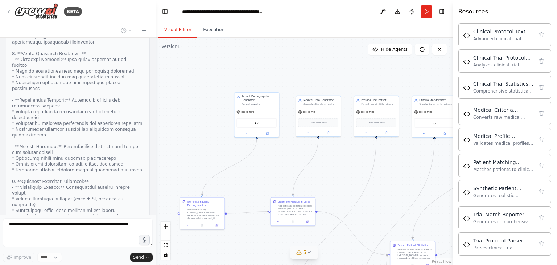
click at [400, 16] on button "Download" at bounding box center [398, 11] width 12 height 13
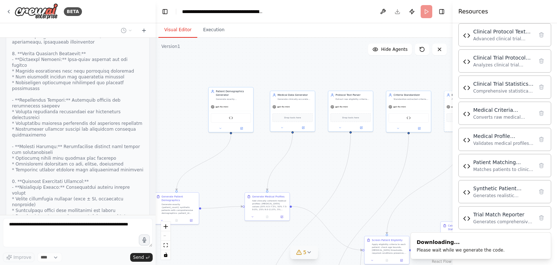
drag, startPoint x: 341, startPoint y: 159, endPoint x: 245, endPoint y: 121, distance: 103.0
click at [245, 122] on div ".deletable-edge-delete-btn { width: 20px; height: 20px; border: 0px solid #ffff…" at bounding box center [304, 151] width 297 height 227
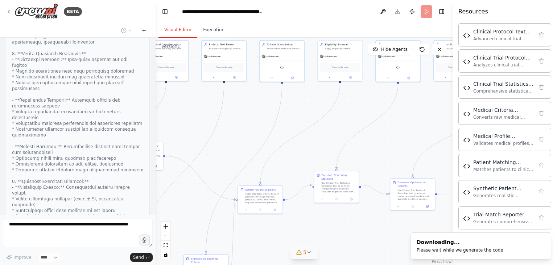
drag, startPoint x: 310, startPoint y: 131, endPoint x: 278, endPoint y: 120, distance: 33.9
click at [278, 120] on div ".deletable-edge-delete-btn { width: 20px; height: 20px; border: 0px solid #ffff…" at bounding box center [304, 151] width 297 height 227
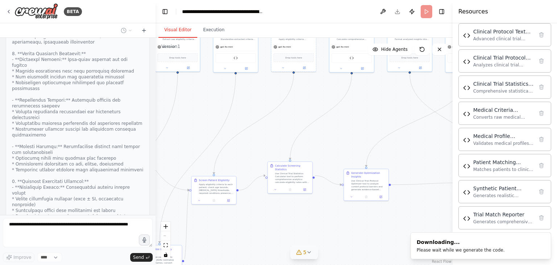
drag, startPoint x: 355, startPoint y: 153, endPoint x: 312, endPoint y: 144, distance: 43.7
click at [312, 144] on div ".deletable-edge-delete-btn { width: 20px; height: 20px; border: 0px solid #ffff…" at bounding box center [304, 151] width 297 height 227
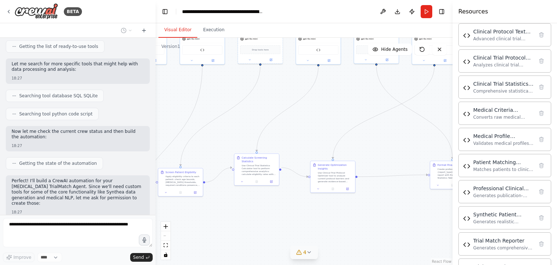
scroll to position [0, 0]
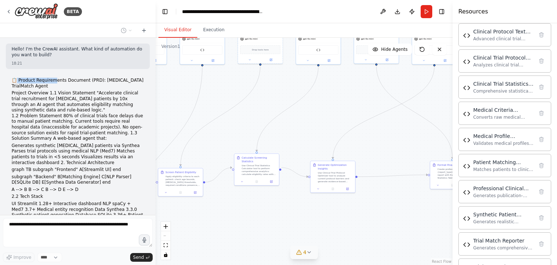
drag, startPoint x: 18, startPoint y: 80, endPoint x: 51, endPoint y: 83, distance: 33.8
click at [51, 83] on p "📋 Product Requirements Document (PRD): Diabetes TrialMatch Agent" at bounding box center [78, 83] width 132 height 11
click at [93, 88] on p "📋 Product Requirements Document (PRD): Diabetes TrialMatch Agent" at bounding box center [78, 83] width 132 height 11
drag, startPoint x: 33, startPoint y: 99, endPoint x: 81, endPoint y: 96, distance: 47.9
click at [81, 96] on li "Project Overview 1.1 Vision Statement "Accelerate clinical trial recruitment fo…" at bounding box center [78, 101] width 132 height 22
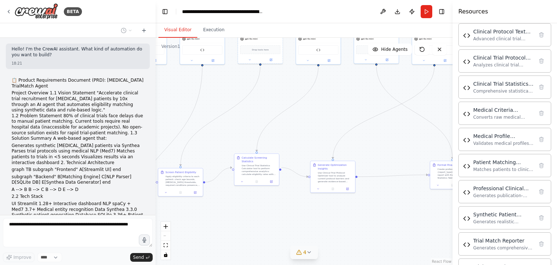
click at [103, 99] on li "Project Overview 1.1 Vision Statement "Accelerate clinical trial recruitment fo…" at bounding box center [78, 101] width 132 height 22
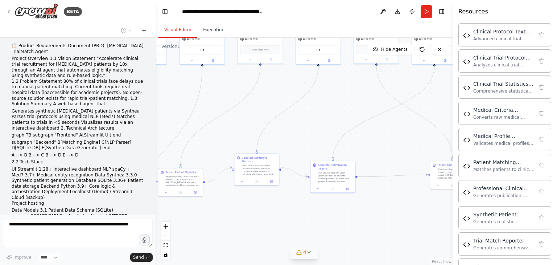
scroll to position [36, 0]
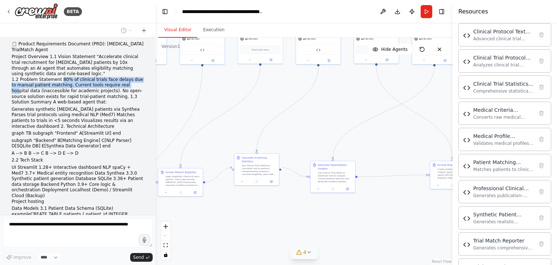
drag, startPoint x: 57, startPoint y: 82, endPoint x: 118, endPoint y: 84, distance: 61.7
click at [118, 84] on p "1.2 Problem Statement 80% of clinical trials face delays due to manual patient …" at bounding box center [78, 91] width 132 height 28
click at [115, 86] on p "1.2 Problem Statement 80% of clinical trials face delays due to manual patient …" at bounding box center [78, 91] width 132 height 28
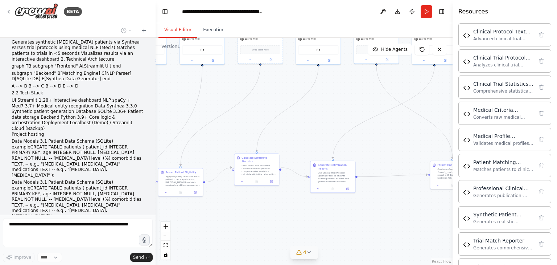
scroll to position [109, 0]
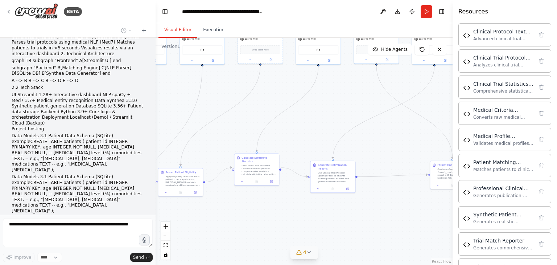
click at [35, 111] on h2 "UI Streamlit 1.28+ Interactive dashboard NLP spaCy + Med7 3.7+ Medical entity r…" at bounding box center [78, 109] width 132 height 34
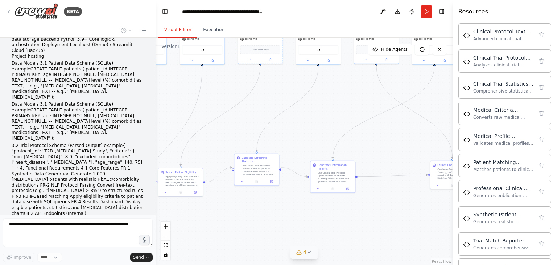
click at [36, 110] on p "Data Models 3.1 Patient Data Schema (SQLite) exampleCREATE TABLE patients ( pat…" at bounding box center [78, 122] width 132 height 40
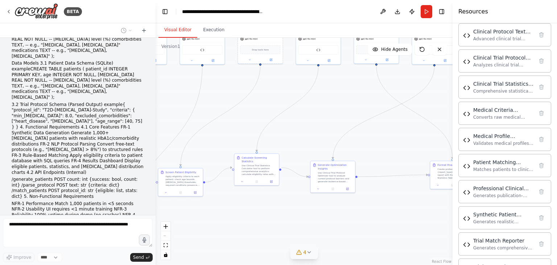
scroll to position [326, 0]
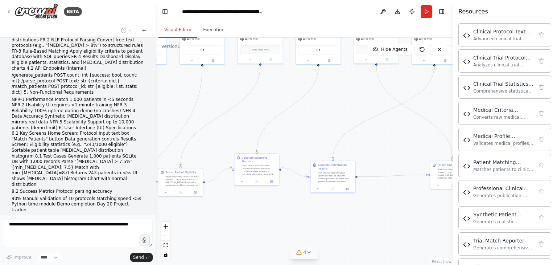
click at [36, 108] on p "NFR-1 Performance Match 1,000 patients in <5 seconds NFR-2 Usability UI require…" at bounding box center [78, 142] width 132 height 91
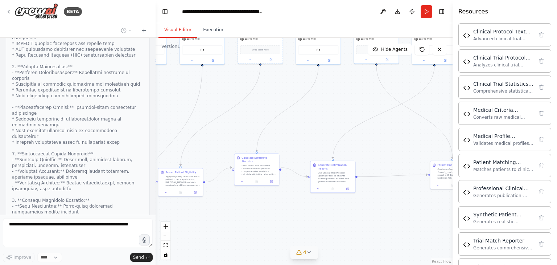
scroll to position [13683, 0]
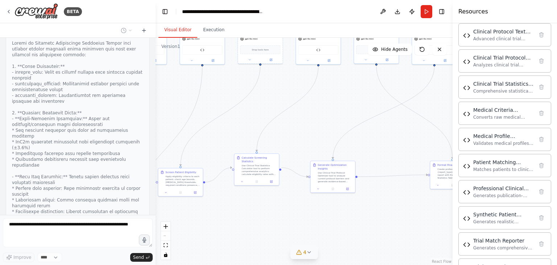
click at [0, 9] on button "Toggle Sidebar" at bounding box center [0, 132] width 6 height 265
click at [8, 10] on icon at bounding box center [9, 12] width 6 height 6
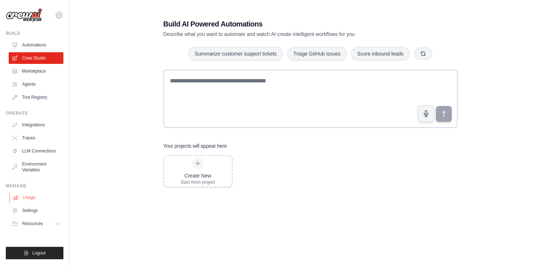
click at [41, 197] on link "Usage" at bounding box center [36, 197] width 55 height 12
click at [28, 198] on link "Usage" at bounding box center [36, 197] width 55 height 12
click at [45, 80] on link "Agents" at bounding box center [36, 84] width 55 height 12
click at [421, 56] on icon "button" at bounding box center [424, 53] width 6 height 6
click at [341, 63] on div "Build AI Powered Automations Describe what you want to automate and watch AI cr…" at bounding box center [311, 145] width 312 height 276
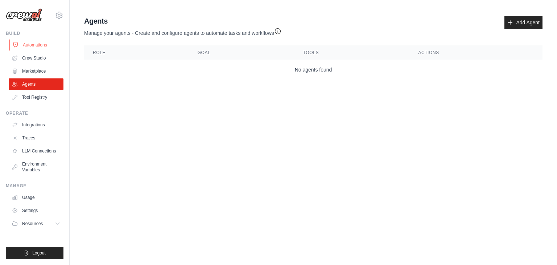
click at [20, 42] on link "Automations" at bounding box center [36, 45] width 55 height 12
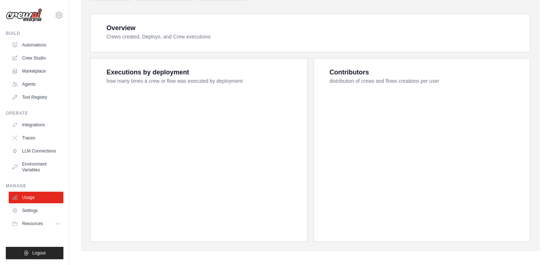
scroll to position [128, 0]
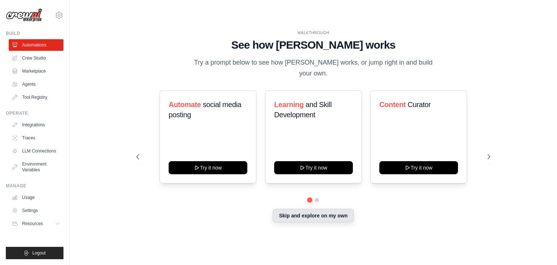
click at [303, 212] on button "Skip and explore on my own" at bounding box center [313, 215] width 81 height 14
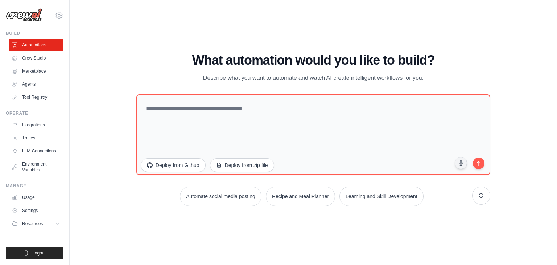
click at [144, 199] on div "Automate social media posting Recipe and Meal Planner Learning and Skill Develo…" at bounding box center [313, 196] width 354 height 20
click at [30, 83] on link "Agents" at bounding box center [36, 84] width 55 height 12
click at [481, 193] on icon at bounding box center [481, 195] width 6 height 6
click at [477, 193] on button at bounding box center [481, 195] width 18 height 18
click at [479, 193] on icon at bounding box center [481, 195] width 6 height 6
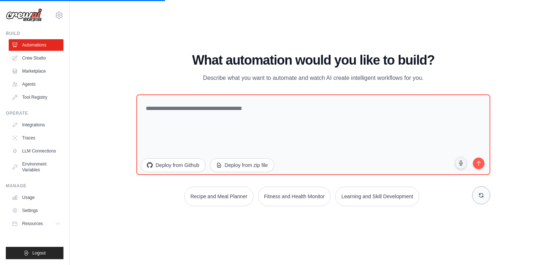
click at [479, 193] on icon at bounding box center [481, 195] width 6 height 6
click at [25, 71] on link "Marketplace" at bounding box center [36, 71] width 55 height 12
click at [26, 41] on link "Automations" at bounding box center [36, 45] width 55 height 12
click at [58, 20] on div "ruchirahuchgol007@gmail.com Settings" at bounding box center [35, 11] width 58 height 23
click at [62, 16] on icon at bounding box center [59, 15] width 7 height 6
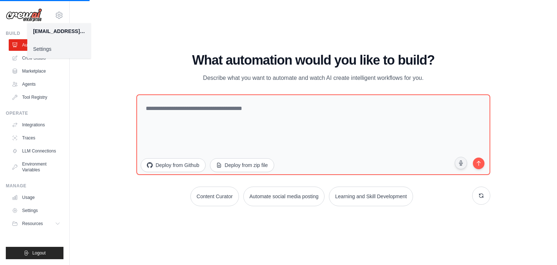
click at [49, 45] on link "Settings" at bounding box center [59, 48] width 64 height 13
click at [51, 253] on button "Logout" at bounding box center [35, 253] width 58 height 12
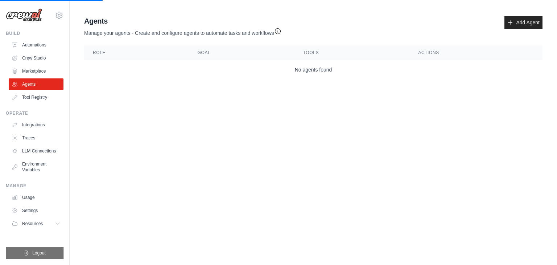
click at [55, 256] on button "Logout" at bounding box center [35, 253] width 58 height 12
click at [52, 244] on ul "Build Automations Crew Studio Marketplace Agents" at bounding box center [35, 144] width 58 height 228
click at [51, 253] on button "Logout" at bounding box center [35, 253] width 58 height 12
